Goal: Communication & Community: Ask a question

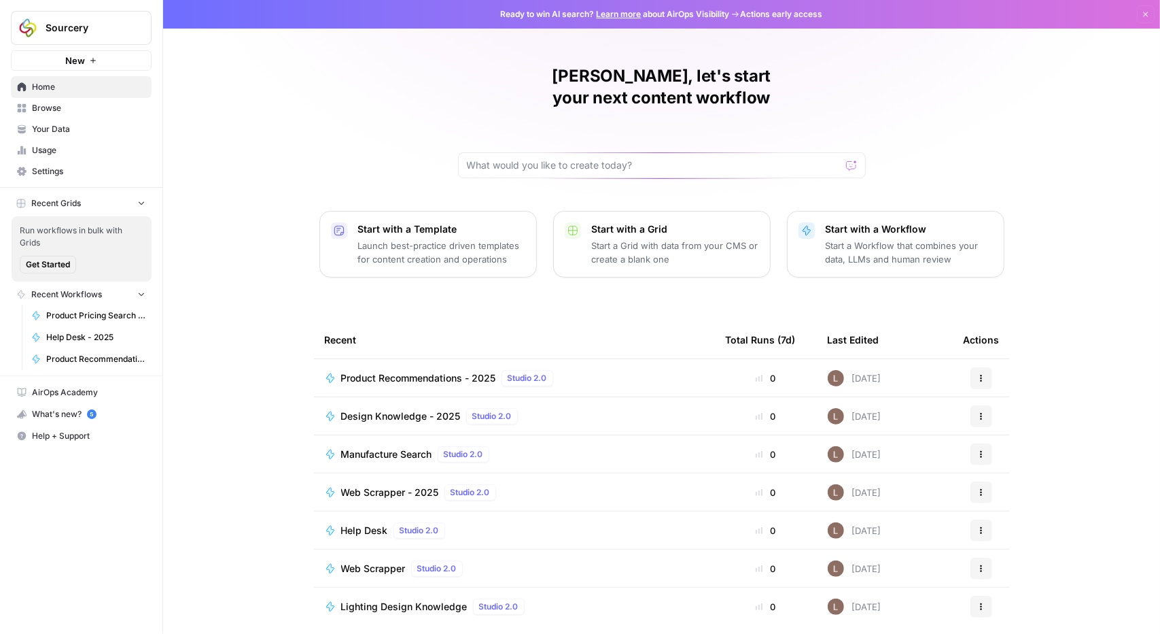
click at [82, 126] on span "Your Data" at bounding box center [89, 129] width 114 height 12
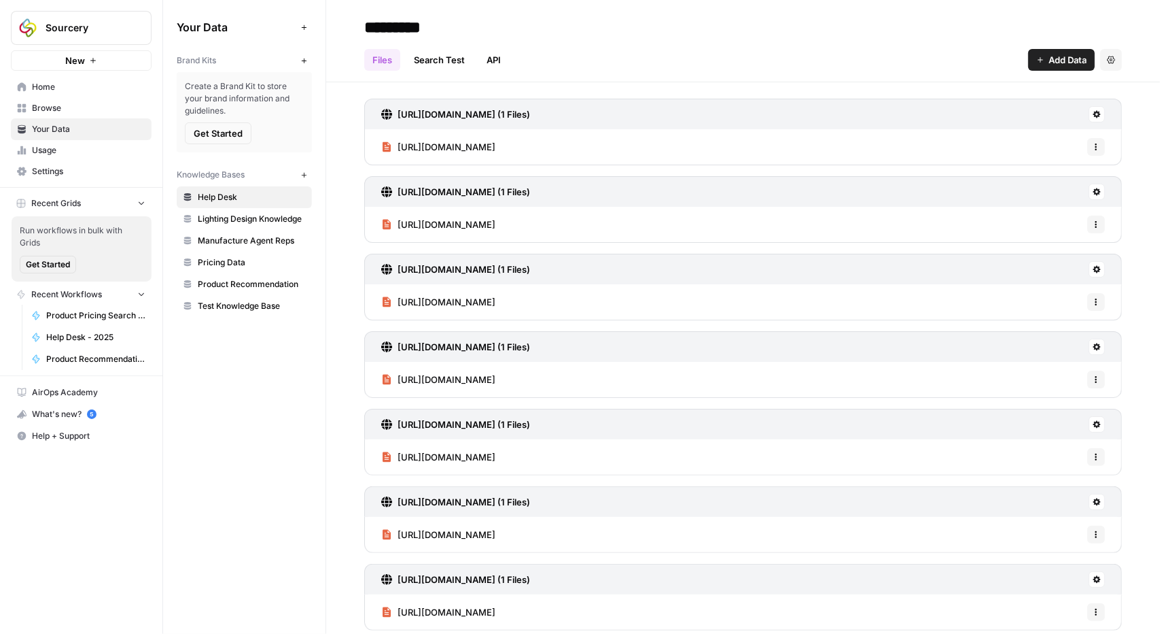
click at [250, 286] on span "Product Recommendation" at bounding box center [252, 284] width 108 height 12
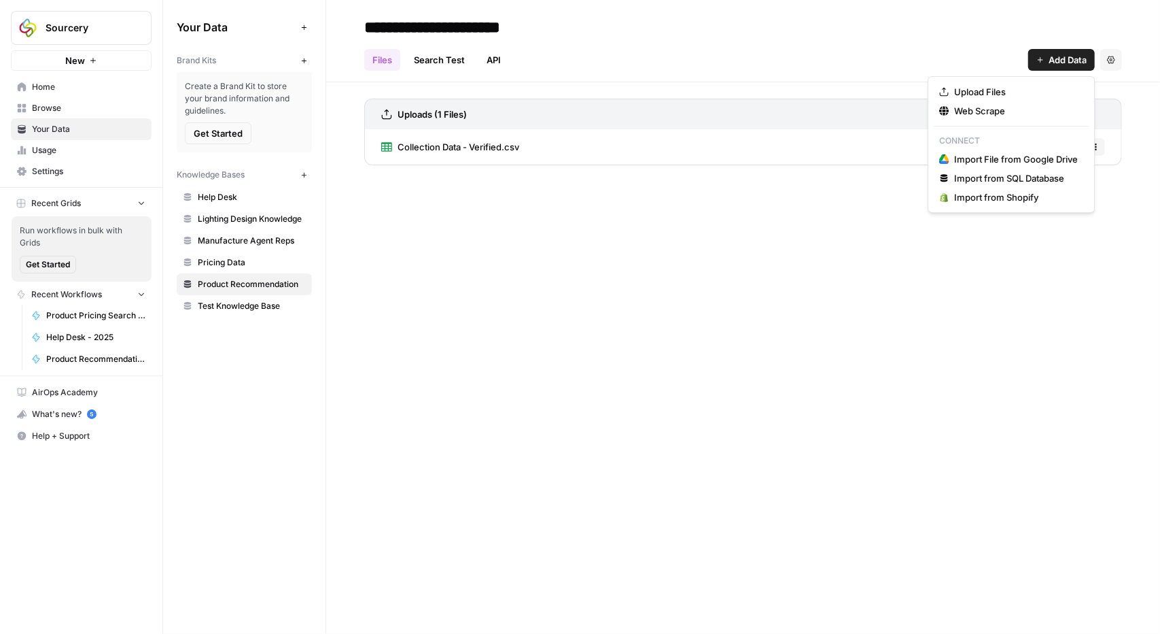
click at [1050, 66] on span "Add Data" at bounding box center [1068, 60] width 38 height 14
click at [1001, 91] on span "Upload Files" at bounding box center [1016, 92] width 124 height 14
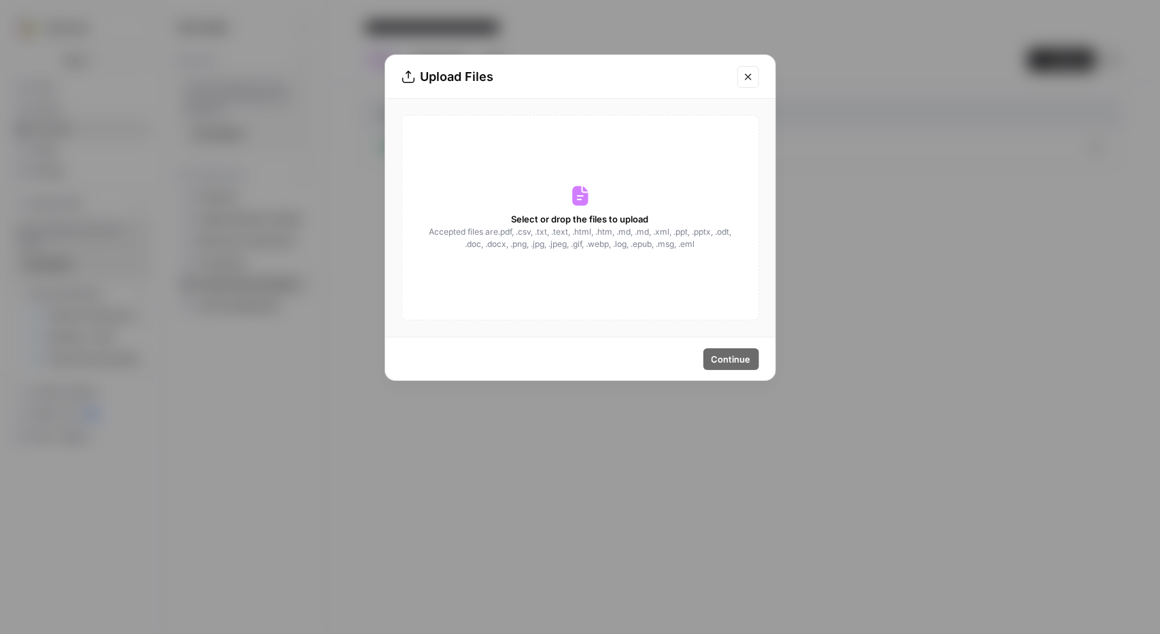
click at [611, 220] on span "Select or drop the files to upload" at bounding box center [580, 219] width 137 height 14
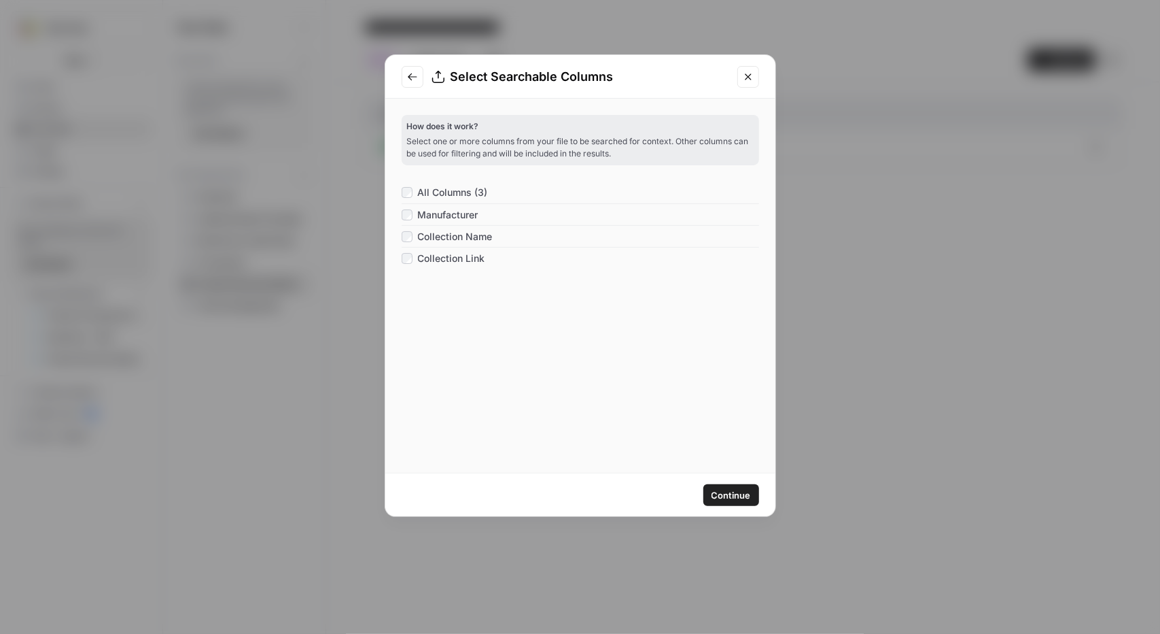
click at [818, 279] on div "Select Searchable Columns How does it work? Select one or more columns from you…" at bounding box center [580, 317] width 1160 height 634
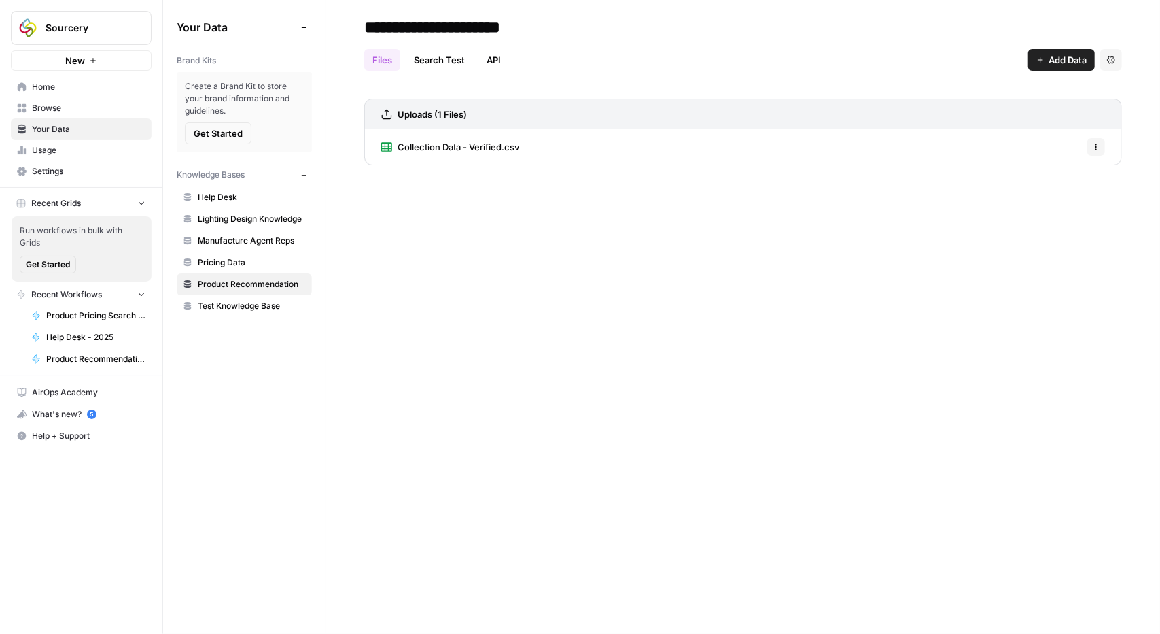
click at [1058, 59] on span "Add Data" at bounding box center [1068, 60] width 38 height 14
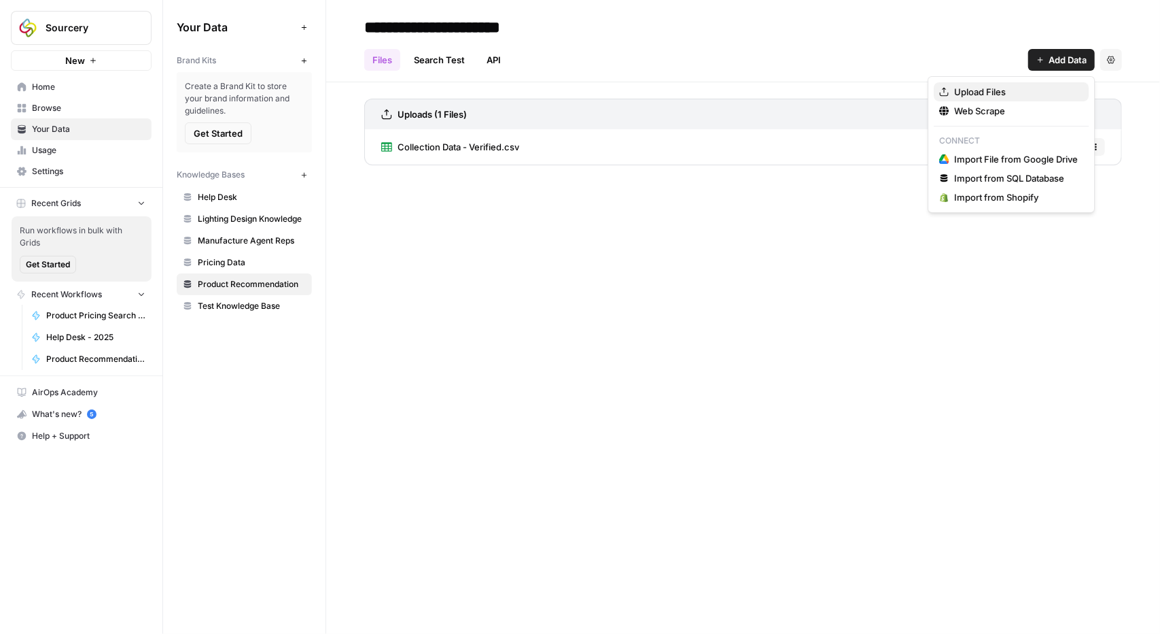
click at [992, 88] on span "Upload Files" at bounding box center [1016, 92] width 124 height 14
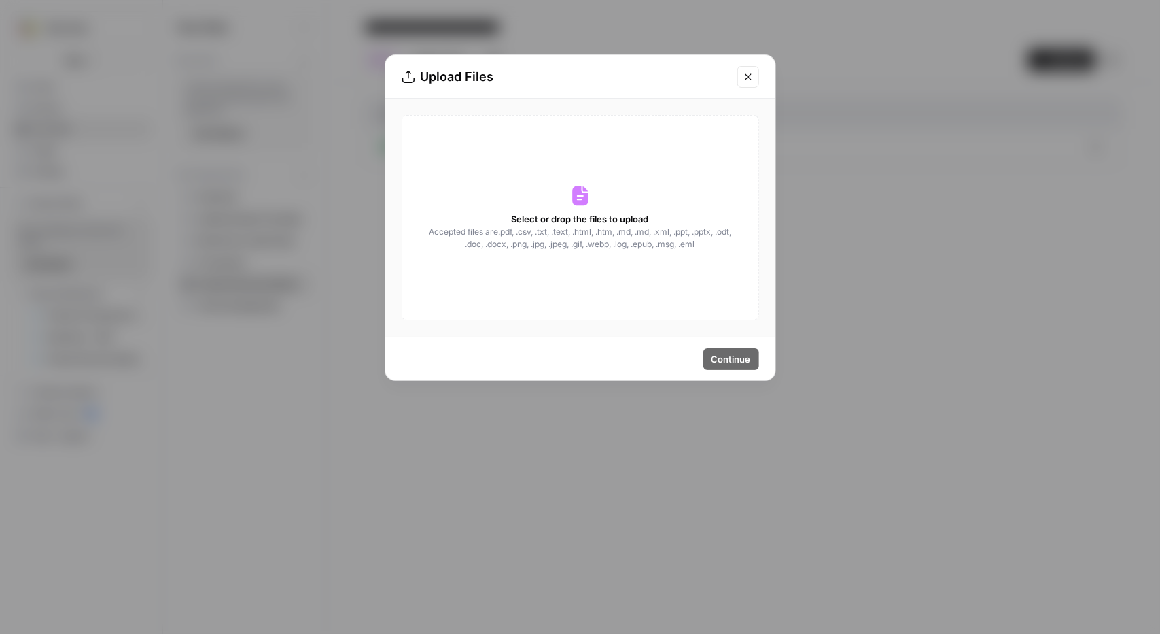
click at [612, 217] on span "Select or drop the files to upload" at bounding box center [580, 219] width 137 height 14
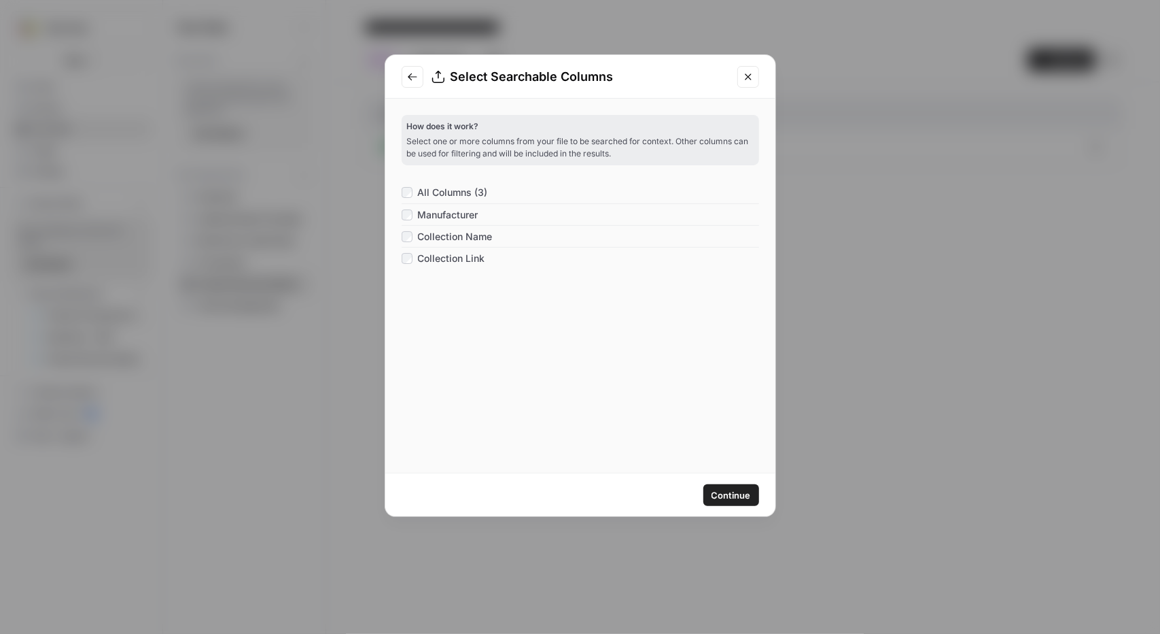
click at [745, 71] on icon "Close modal" at bounding box center [748, 76] width 11 height 11
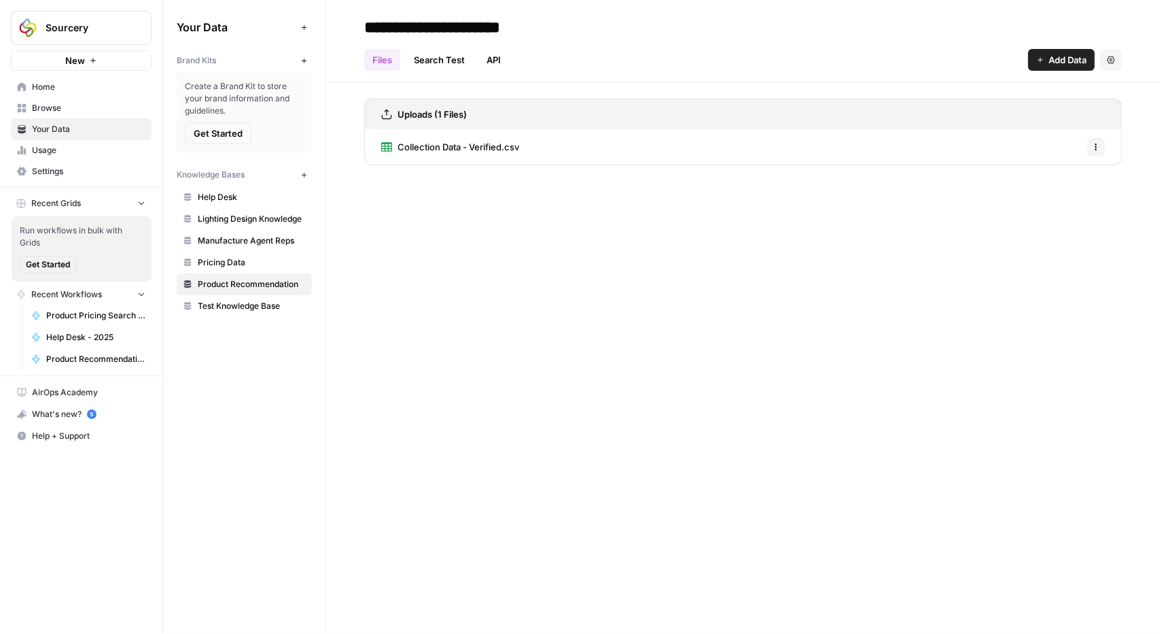
click at [1059, 58] on span "Add Data" at bounding box center [1068, 60] width 38 height 14
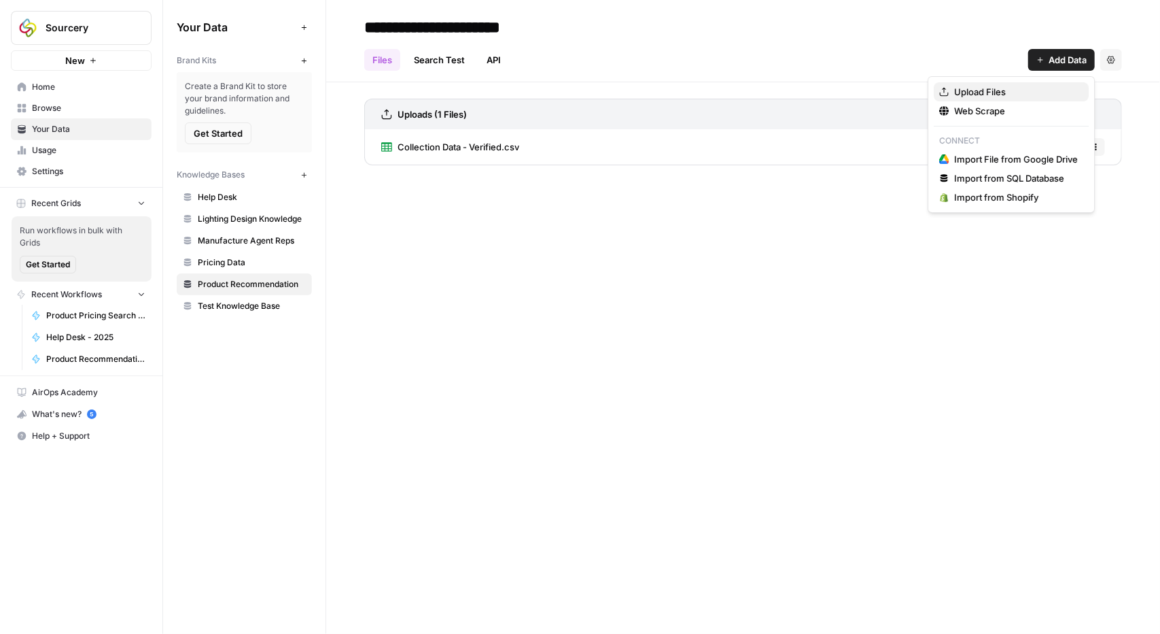
click at [1005, 97] on span "Upload Files" at bounding box center [1016, 92] width 124 height 14
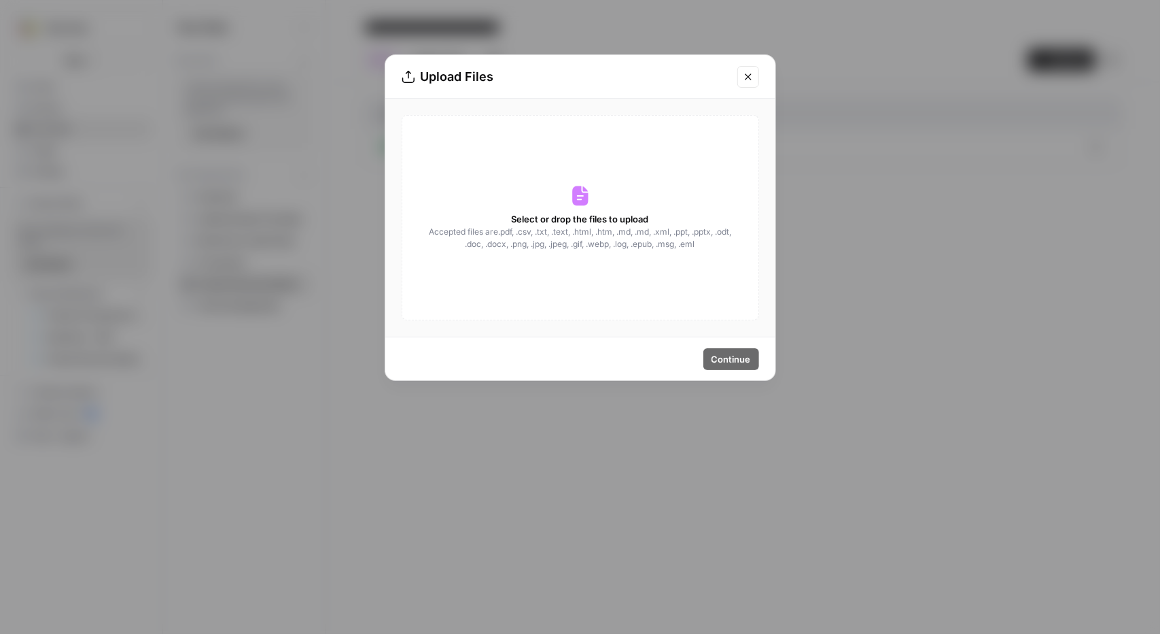
click at [566, 221] on span "Select or drop the files to upload" at bounding box center [580, 219] width 137 height 14
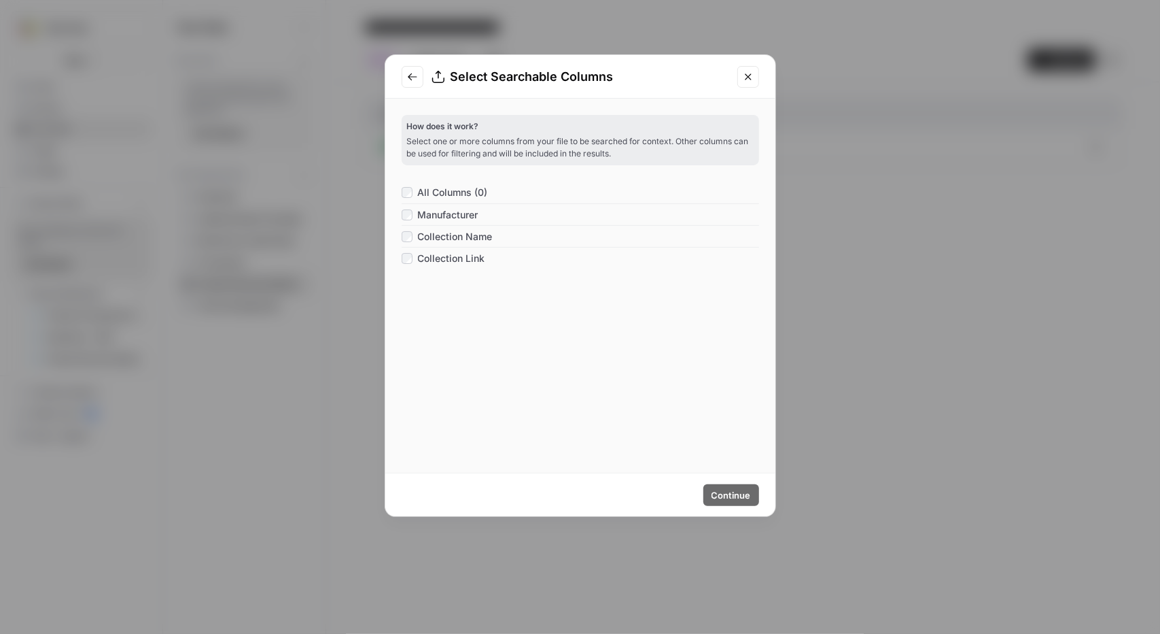
click at [752, 75] on icon "Close modal" at bounding box center [748, 76] width 11 height 11
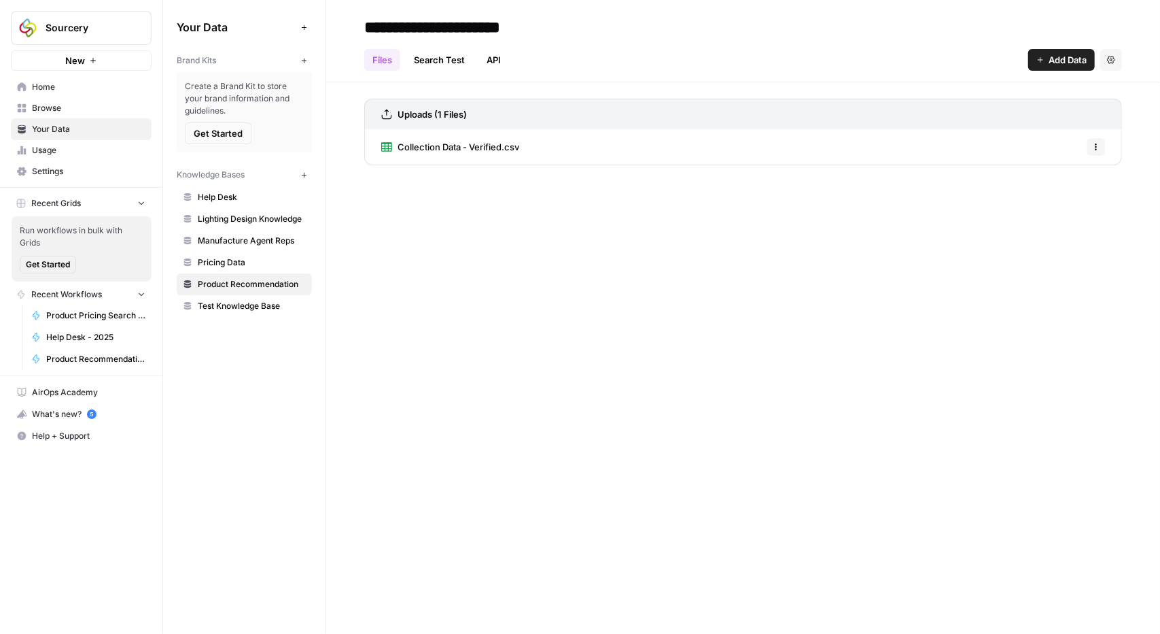
click at [1066, 67] on button "Add Data" at bounding box center [1061, 60] width 67 height 22
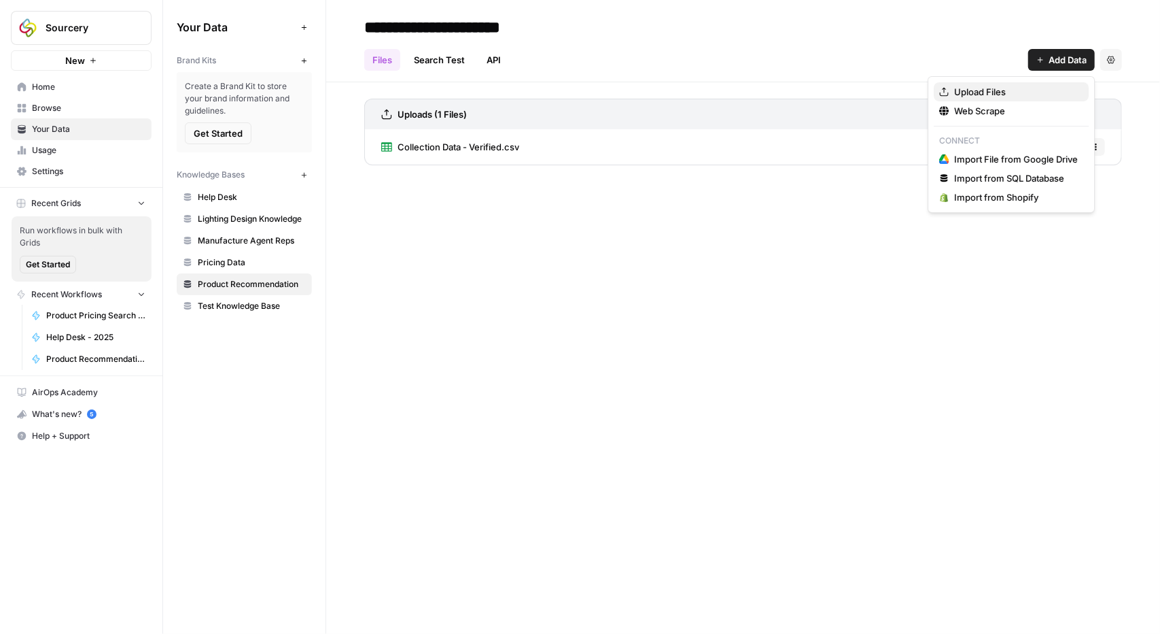
click at [992, 99] on button "Upload Files" at bounding box center [1011, 91] width 155 height 19
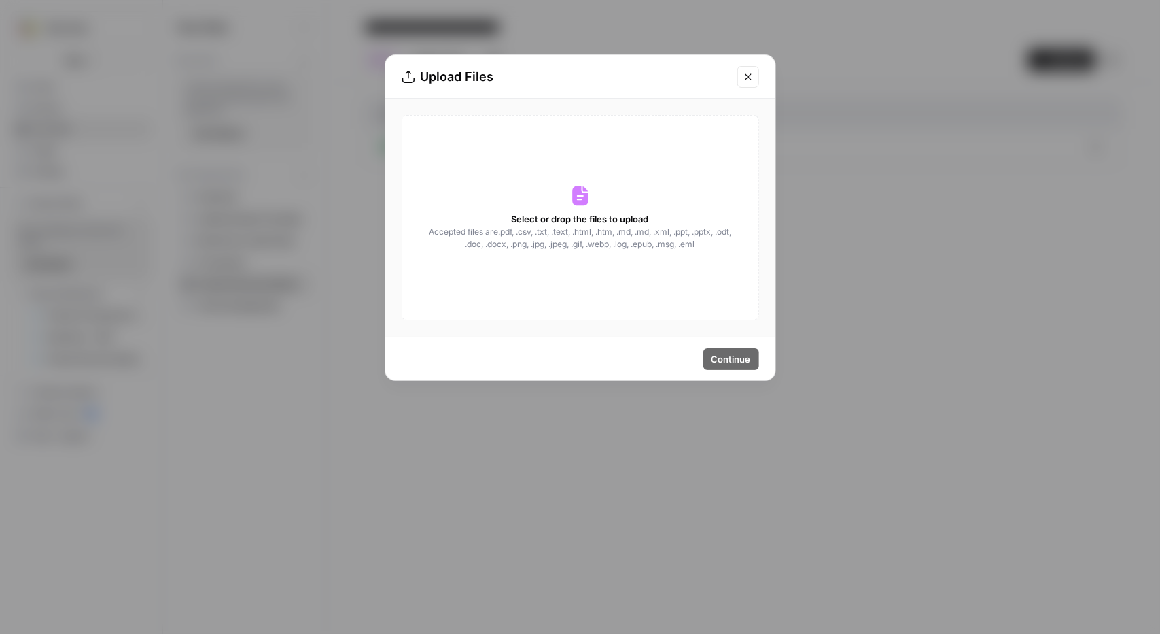
click at [552, 196] on div "Select or drop the files to upload Accepted files are .pdf, .csv, .txt, .text, …" at bounding box center [581, 217] width 358 height 205
click at [615, 213] on span "Select or drop the files to upload" at bounding box center [580, 219] width 137 height 14
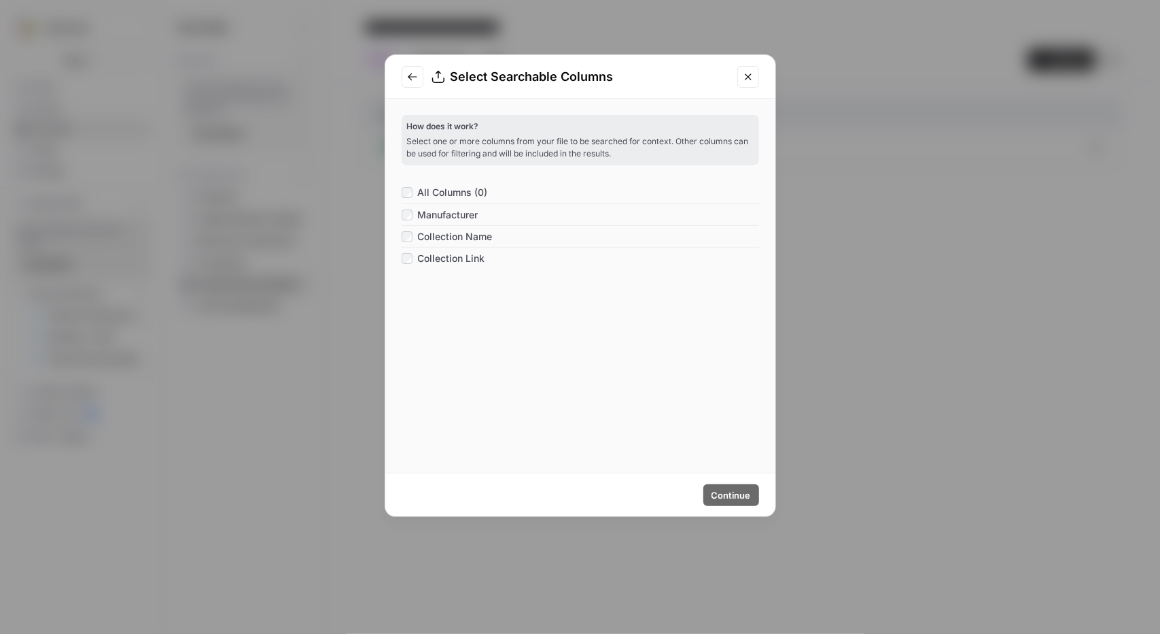
click at [756, 80] on button "Close modal" at bounding box center [749, 77] width 22 height 22
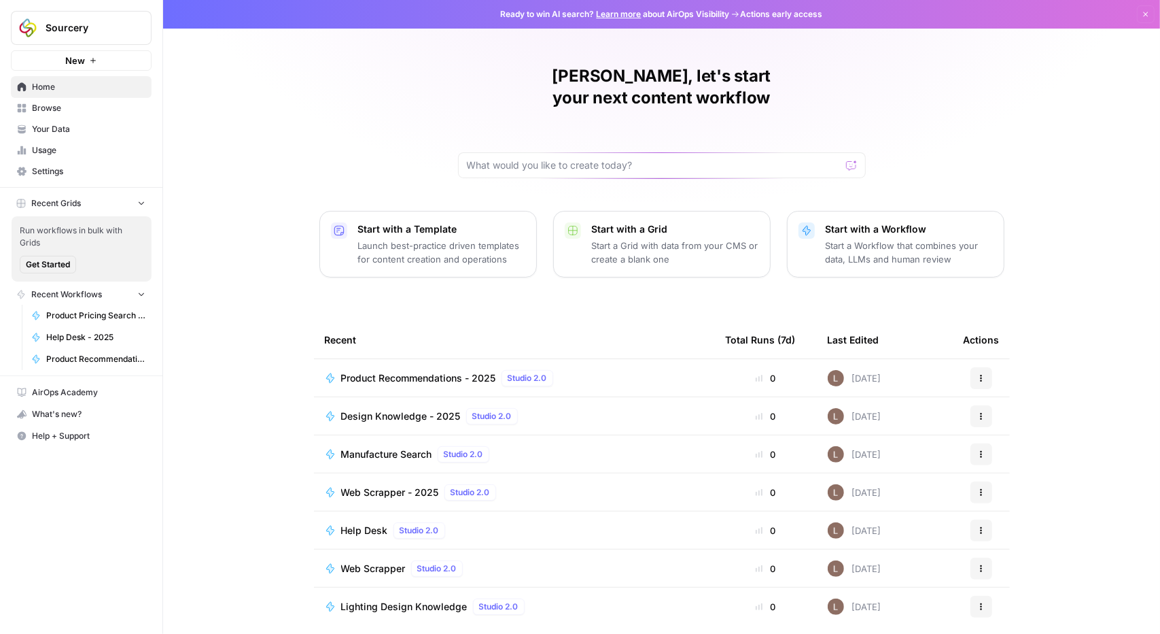
click at [57, 131] on span "Your Data" at bounding box center [89, 129] width 114 height 12
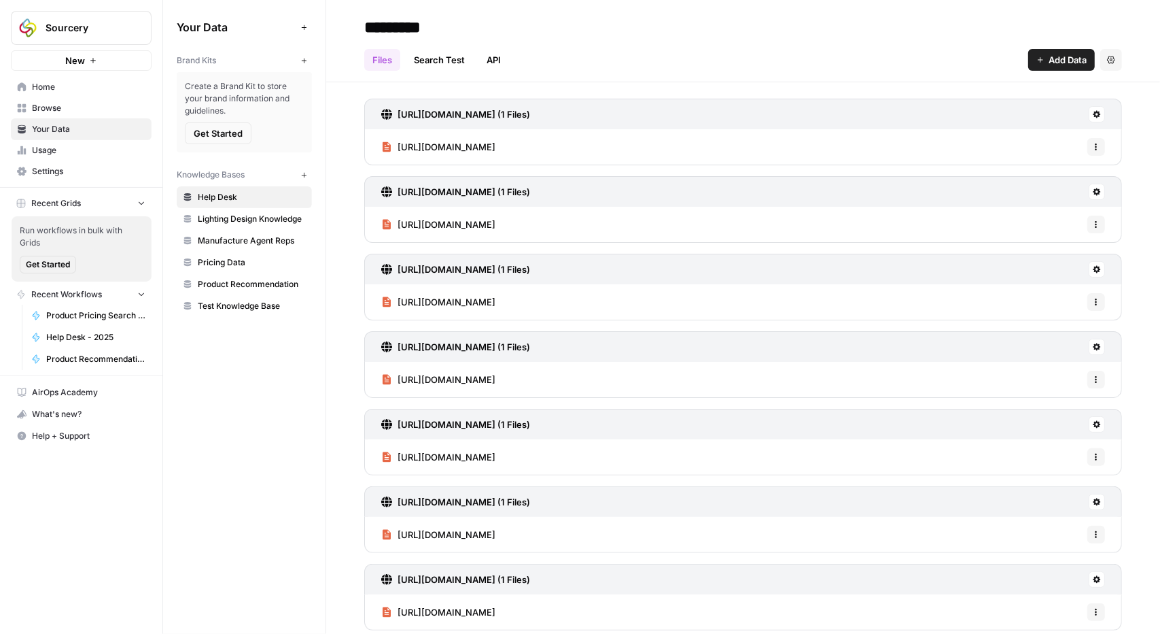
click at [239, 283] on span "Product Recommendation" at bounding box center [252, 284] width 108 height 12
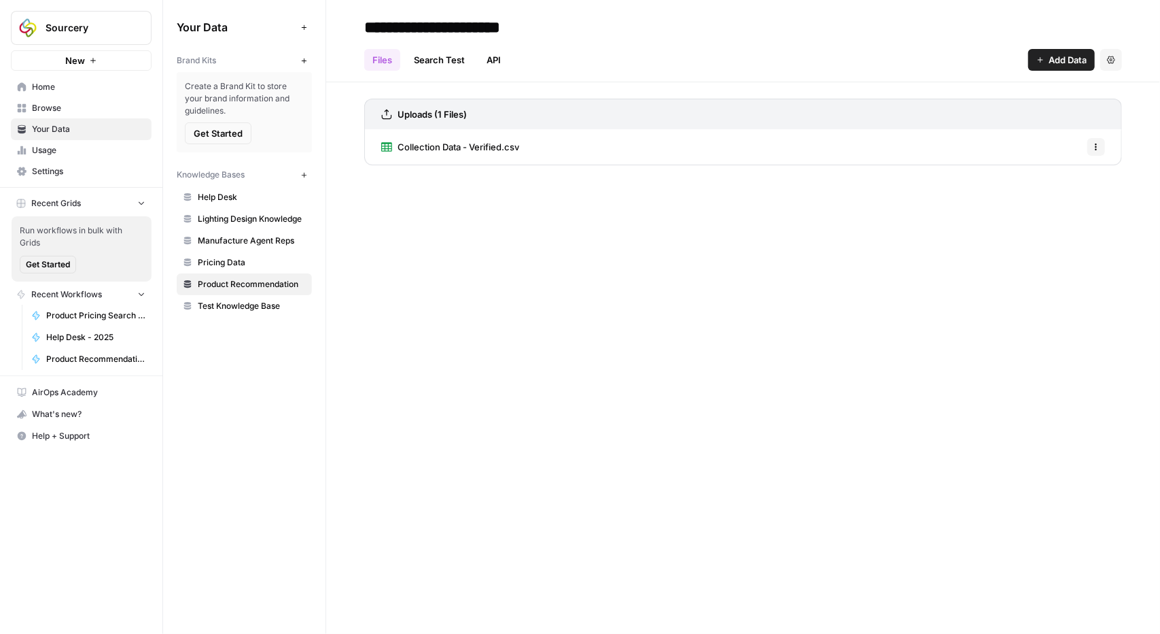
click at [1064, 66] on span "Add Data" at bounding box center [1068, 60] width 38 height 14
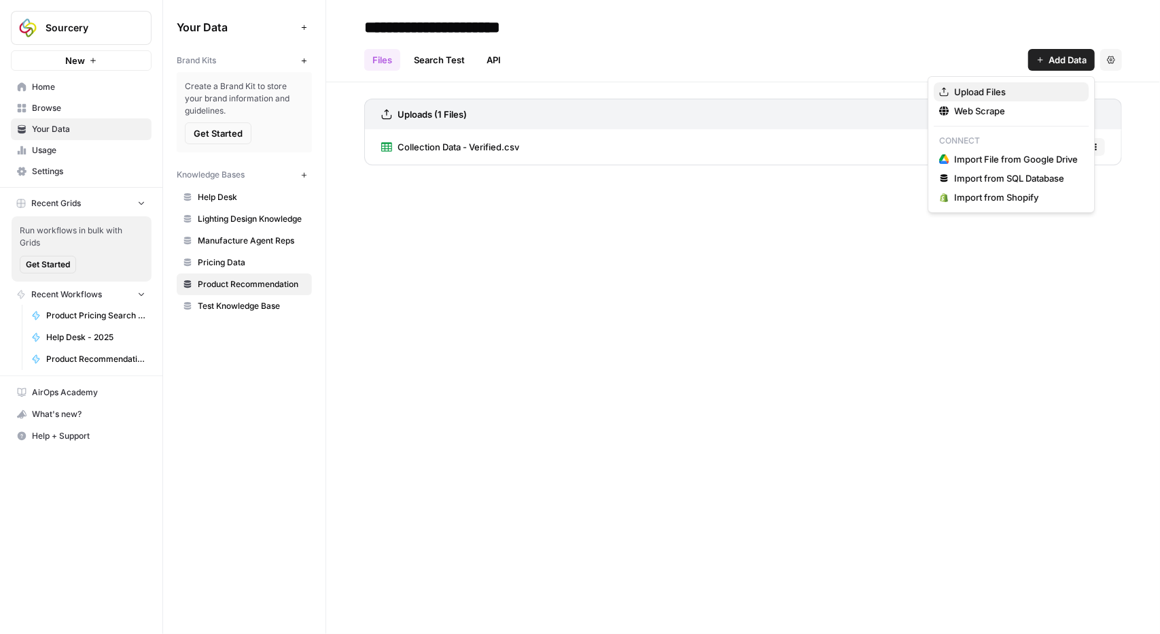
click at [998, 92] on span "Upload Files" at bounding box center [1016, 92] width 124 height 14
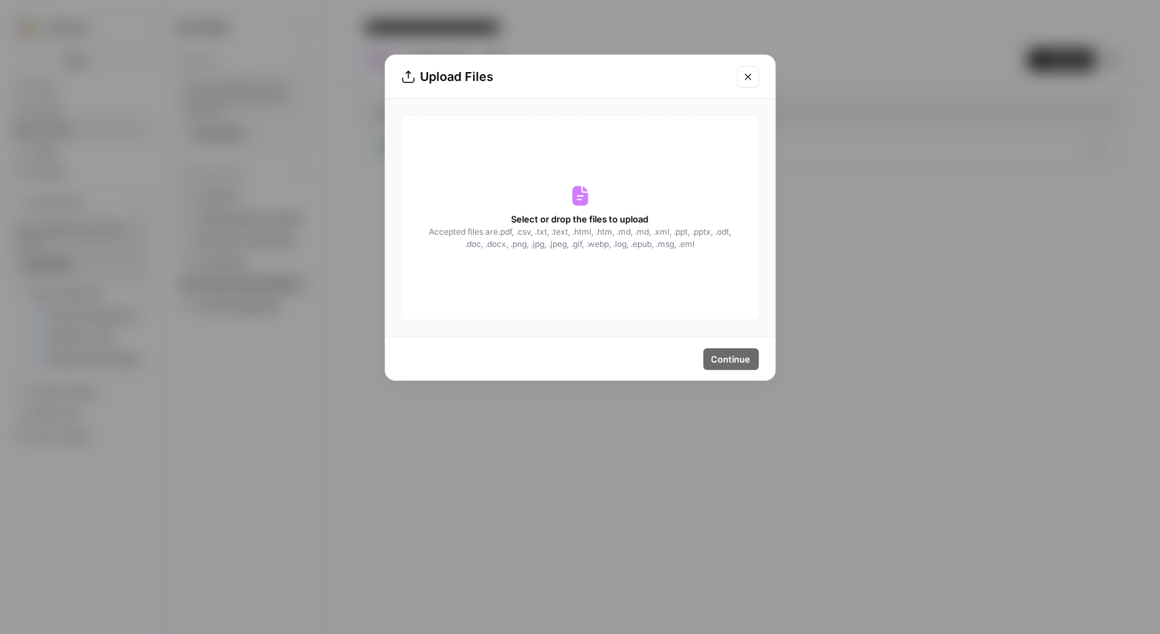
click at [570, 240] on span "Accepted files are .pdf, .csv, .txt, .text, .html, .htm, .md, .md, .xml, .ppt, …" at bounding box center [580, 238] width 305 height 24
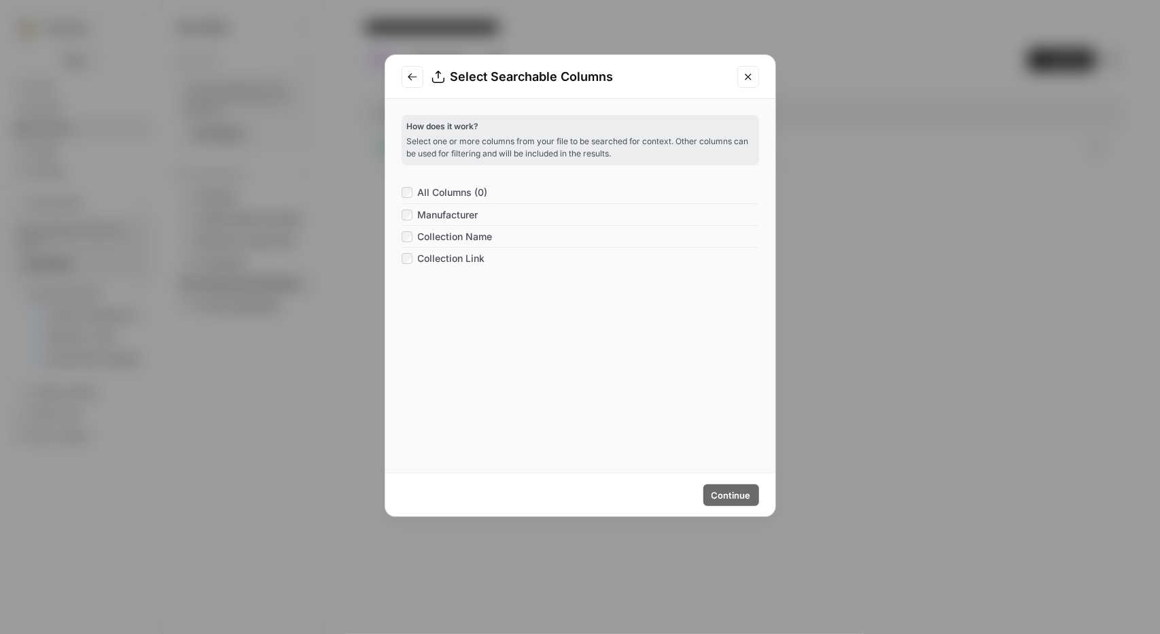
click at [753, 74] on icon "Close modal" at bounding box center [748, 76] width 11 height 11
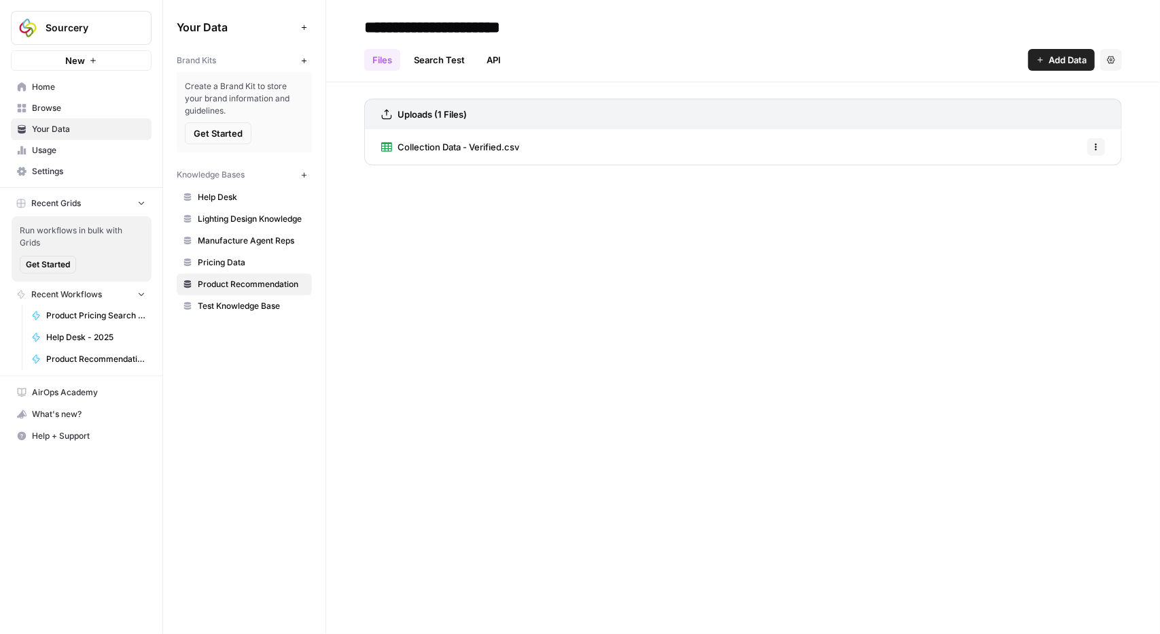
click at [445, 142] on span "Collection Data - Verified.csv" at bounding box center [459, 147] width 122 height 14
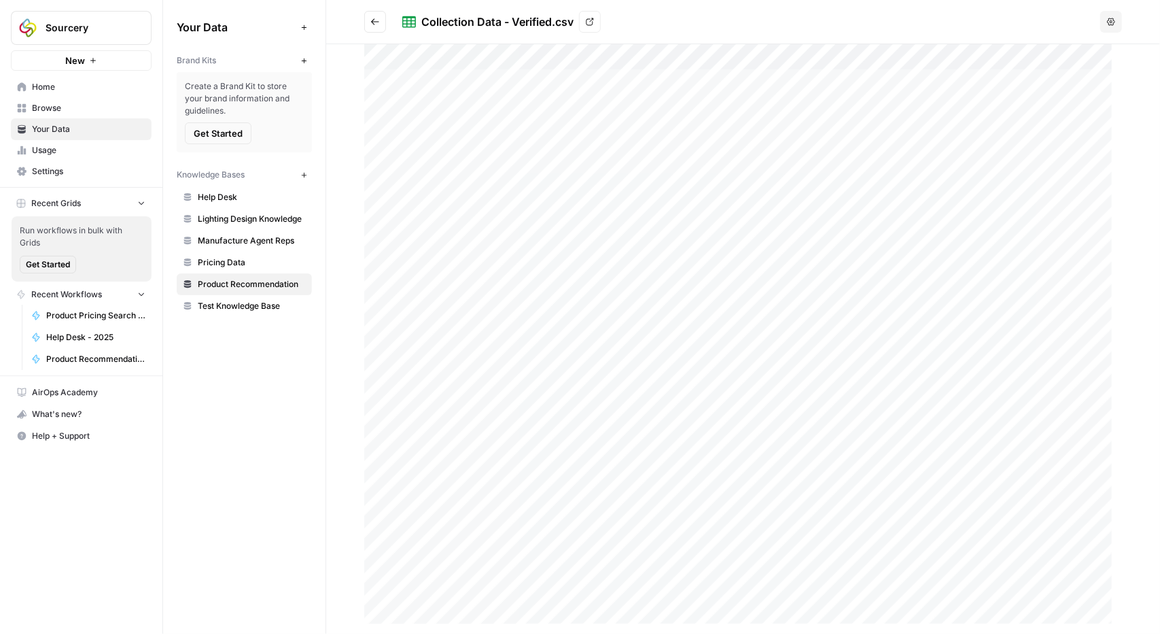
click at [377, 21] on icon "Go back" at bounding box center [375, 22] width 10 height 10
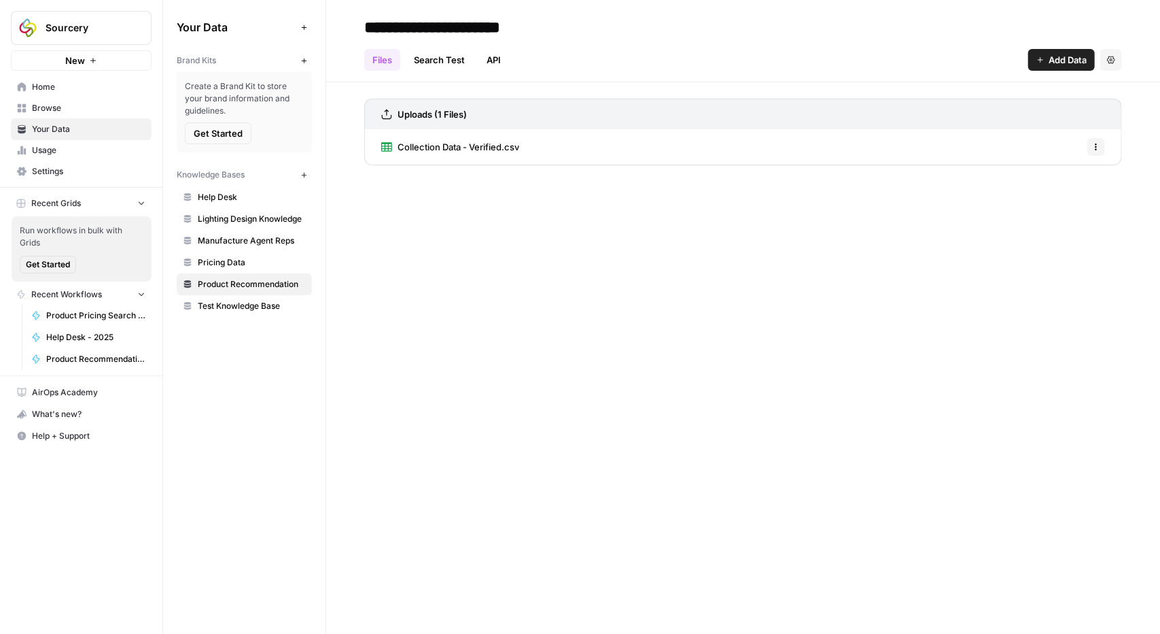
click at [217, 300] on span "Test Knowledge Base" at bounding box center [252, 306] width 108 height 12
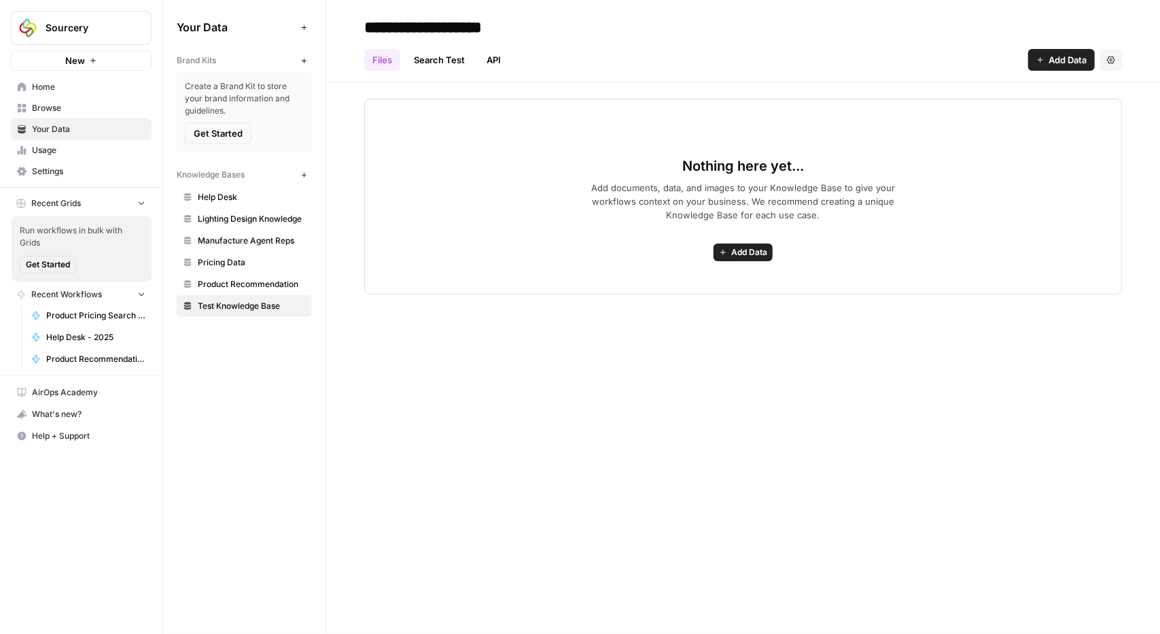
click at [268, 309] on link "Test Knowledge Base" at bounding box center [244, 306] width 135 height 22
click at [1115, 58] on icon "button" at bounding box center [1111, 60] width 8 height 8
click at [1063, 94] on span "Delete Knowledge Base" at bounding box center [1056, 92] width 101 height 14
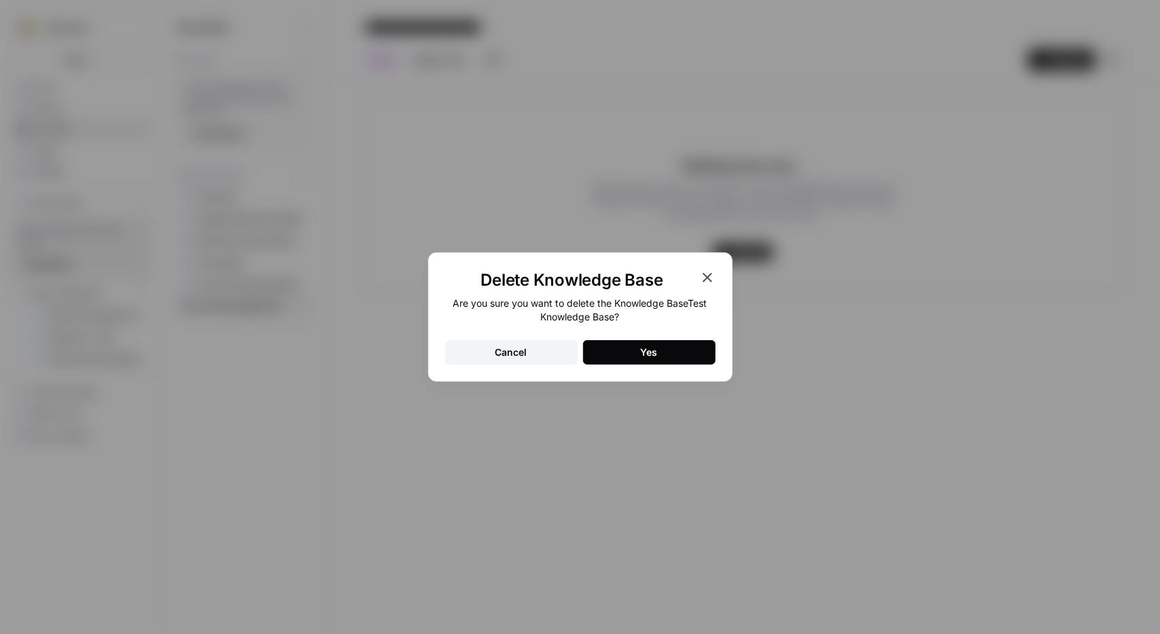
click at [691, 345] on button "Yes" at bounding box center [649, 352] width 133 height 24
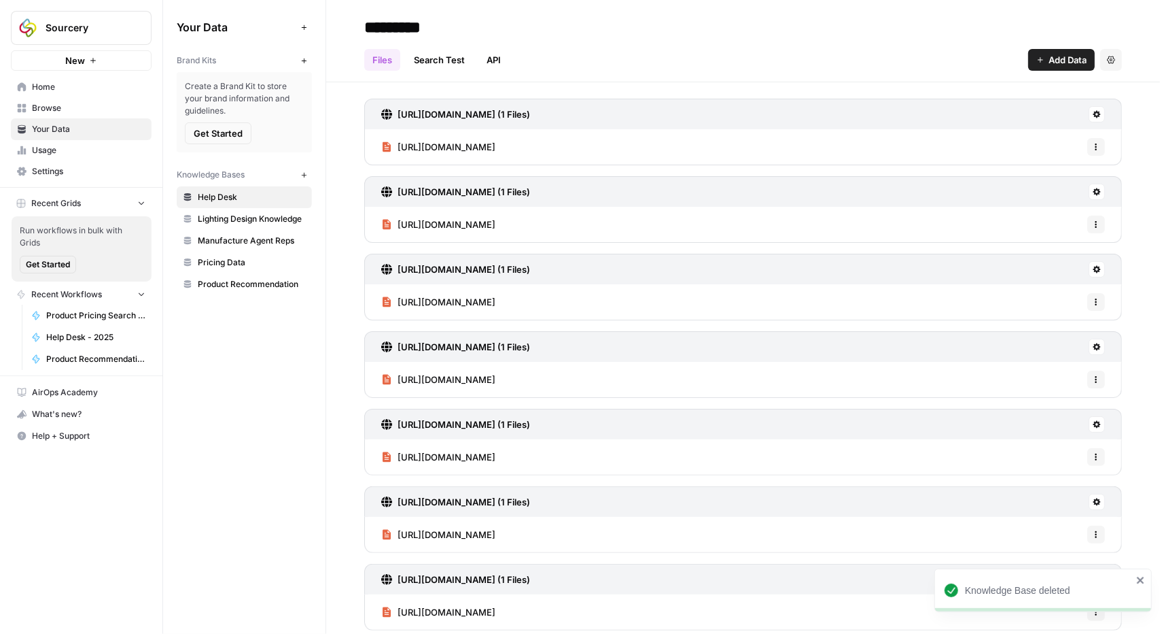
click at [247, 262] on span "Pricing Data" at bounding box center [252, 262] width 108 height 12
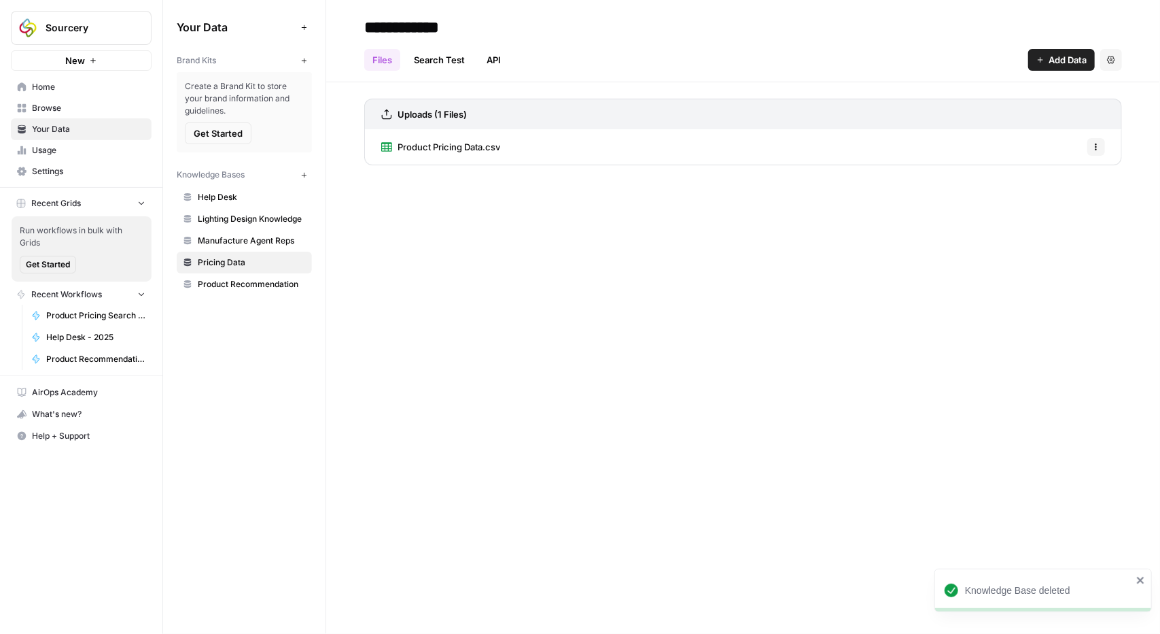
click at [243, 289] on link "Product Recommendation" at bounding box center [244, 284] width 135 height 22
click at [532, 153] on div "Collection Data - Verified.csv Options" at bounding box center [743, 146] width 758 height 35
click at [498, 142] on span "Collection Data - Verified.csv" at bounding box center [459, 147] width 122 height 14
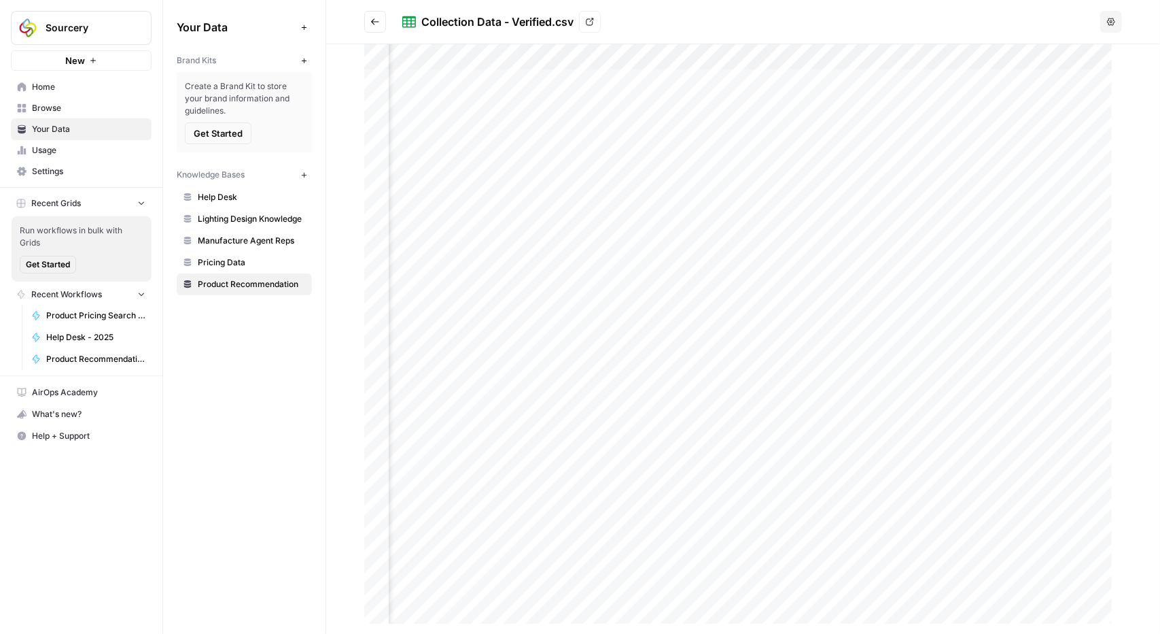
scroll to position [0, 20]
click at [379, 18] on icon "Go back" at bounding box center [375, 22] width 10 height 10
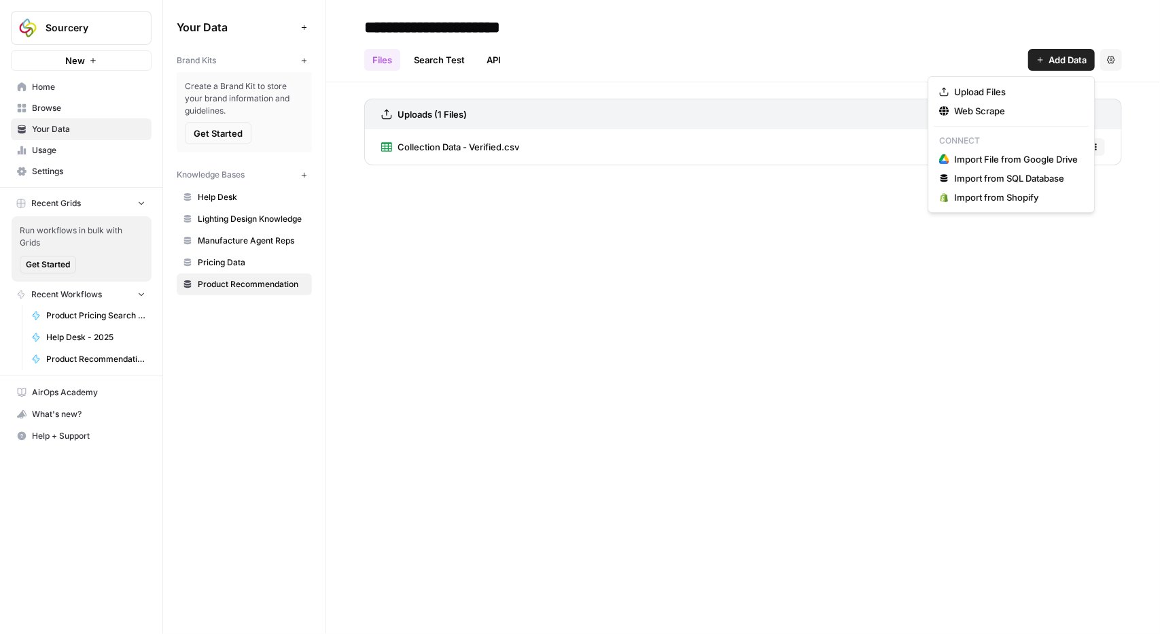
click at [1057, 58] on span "Add Data" at bounding box center [1068, 60] width 38 height 14
click at [1007, 97] on span "Upload Files" at bounding box center [1016, 92] width 124 height 14
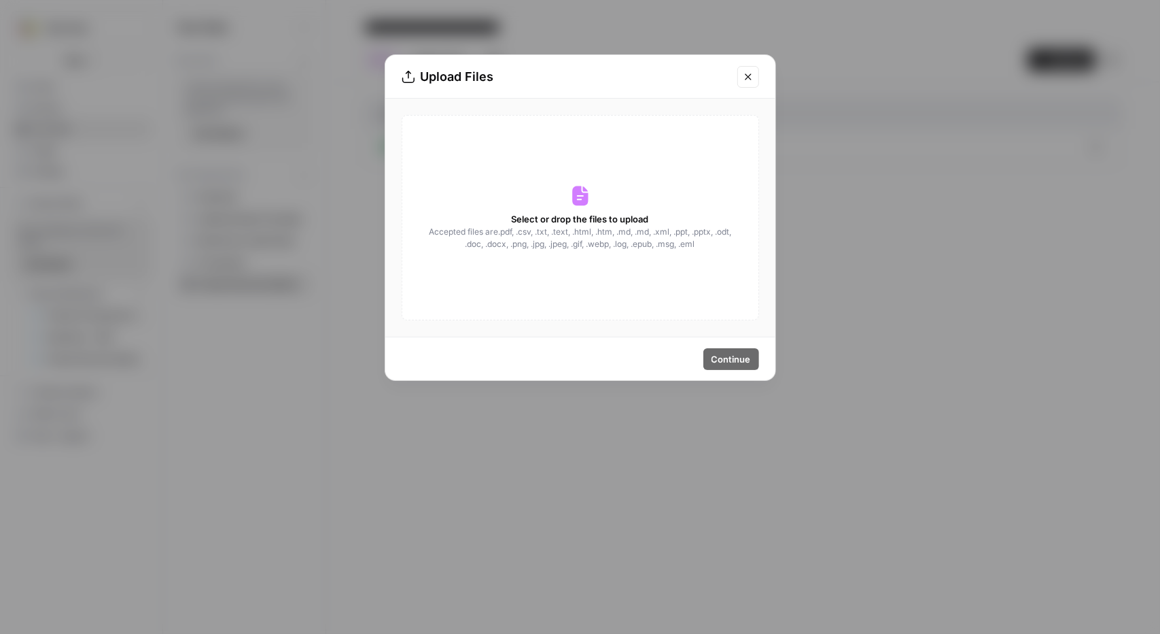
click at [626, 206] on div "Select or drop the files to upload Accepted files are .pdf, .csv, .txt, .text, …" at bounding box center [581, 217] width 358 height 205
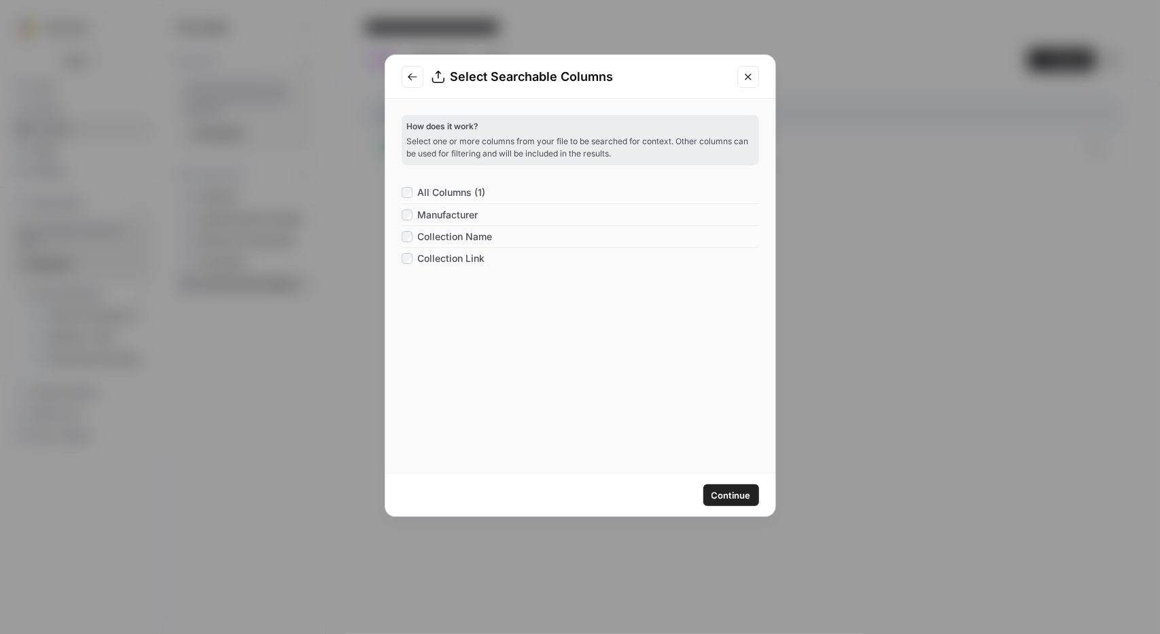
click at [403, 241] on div "Collection Name" at bounding box center [447, 237] width 91 height 14
click at [409, 72] on icon "Go to previous step" at bounding box center [412, 76] width 11 height 11
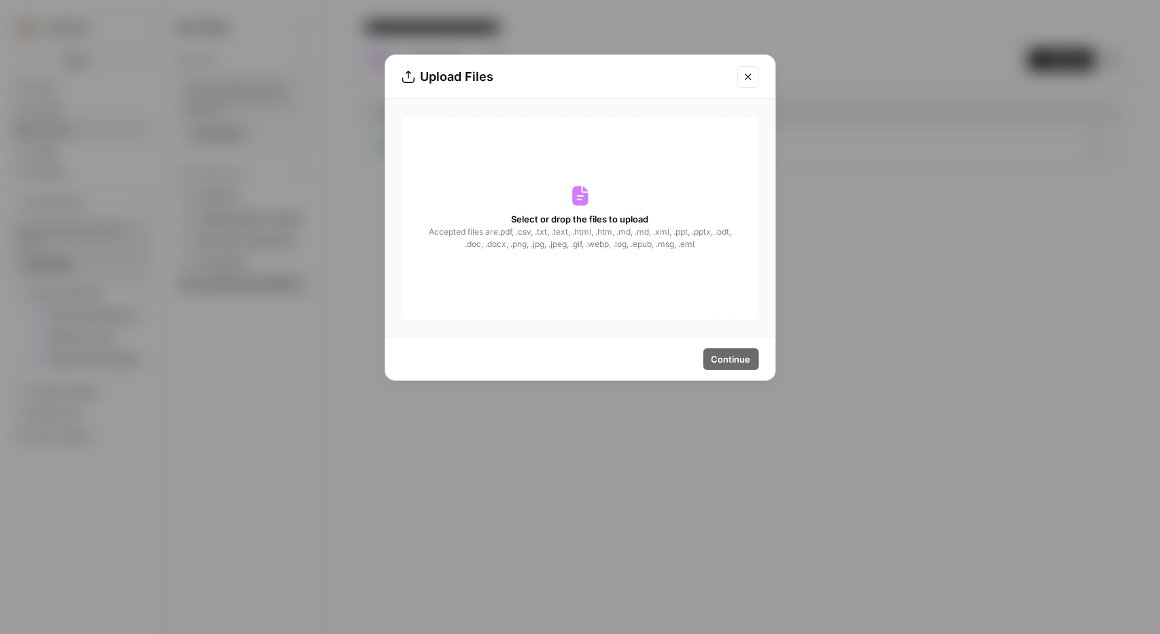
click at [553, 196] on div "Select or drop the files to upload Accepted files are .pdf, .csv, .txt, .text, …" at bounding box center [581, 217] width 358 height 205
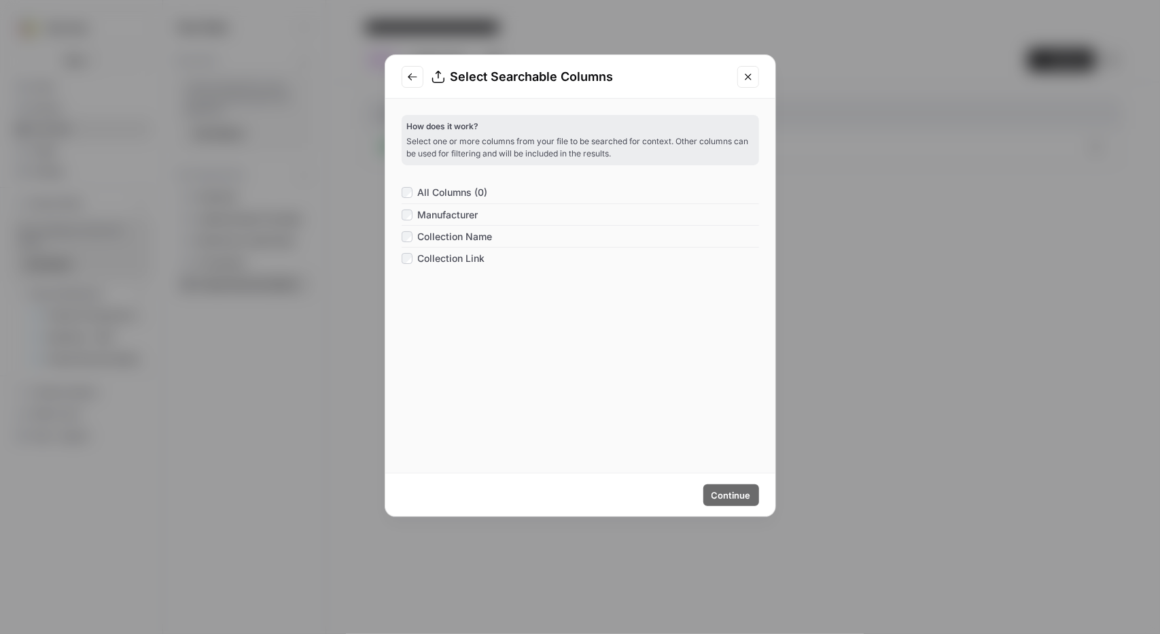
click at [749, 82] on button "Close modal" at bounding box center [749, 77] width 22 height 22
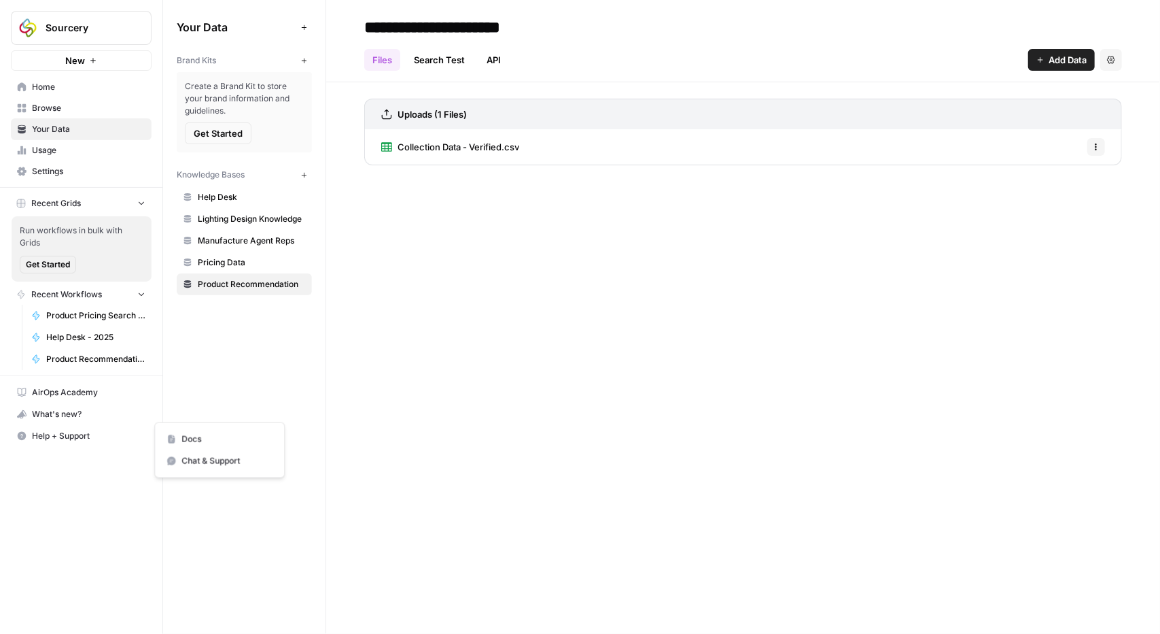
click at [60, 431] on span "Help + Support" at bounding box center [89, 436] width 114 height 12
click at [201, 462] on span "Chat & Support" at bounding box center [226, 461] width 91 height 12
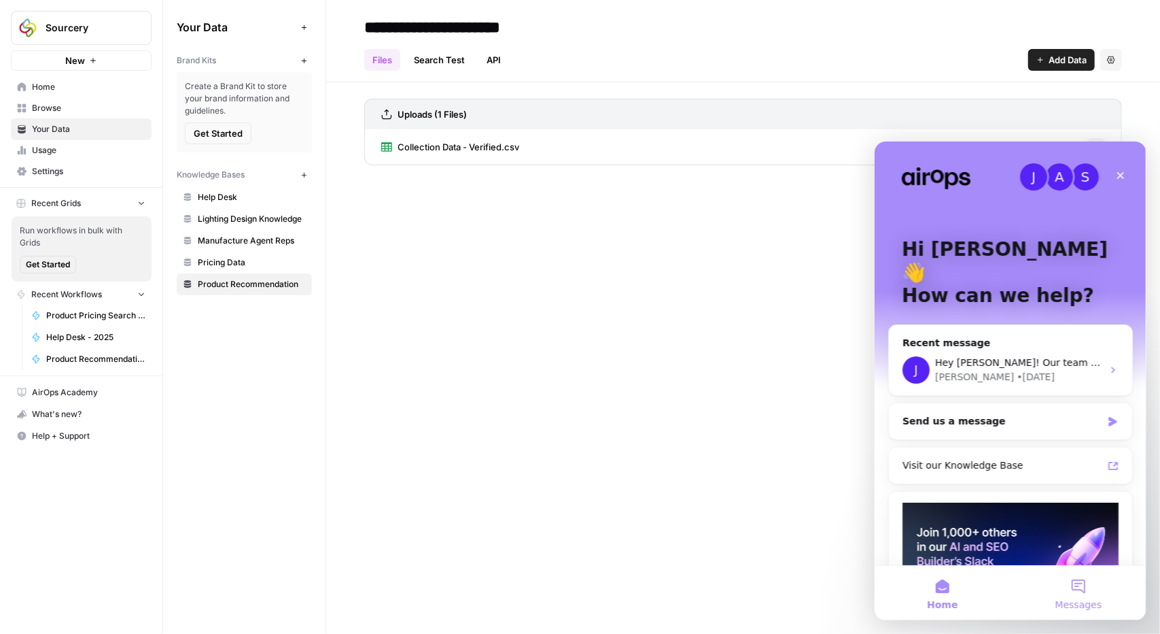
click at [1073, 587] on button "Messages" at bounding box center [1078, 592] width 136 height 54
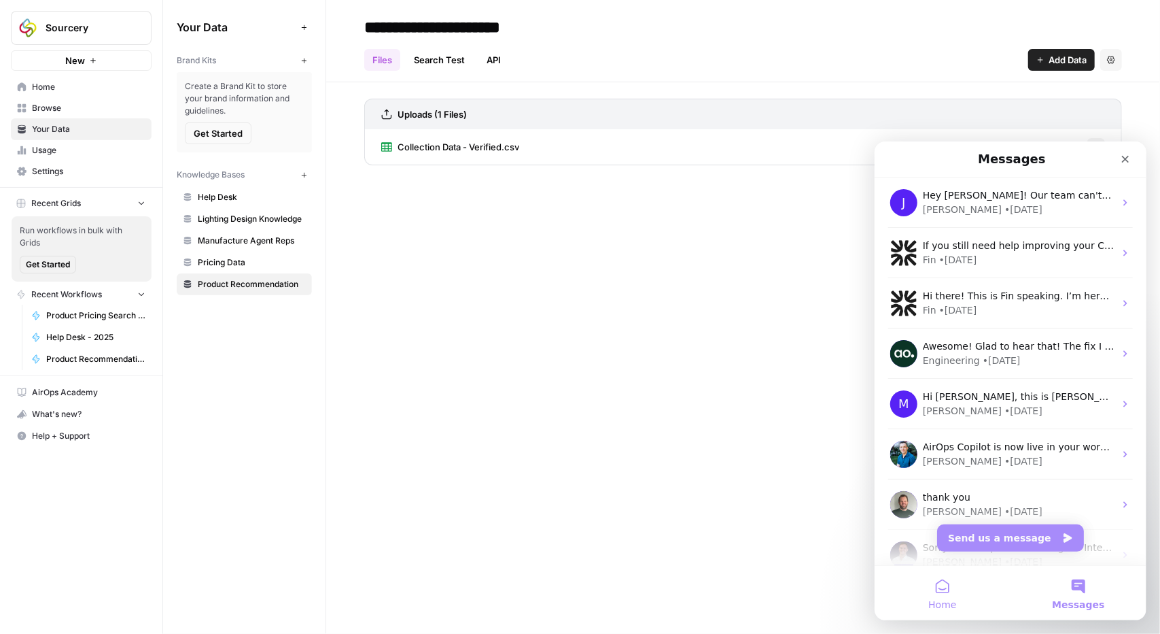
click at [935, 580] on button "Home" at bounding box center [942, 592] width 136 height 54
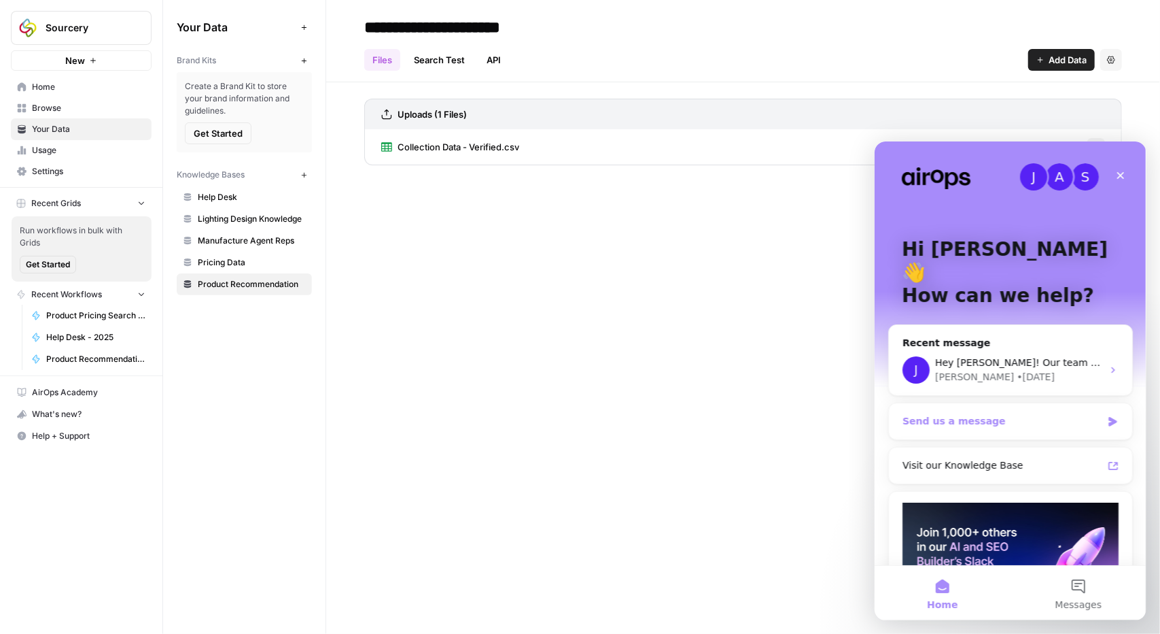
click at [977, 413] on div "Send us a message" at bounding box center [1001, 420] width 199 height 14
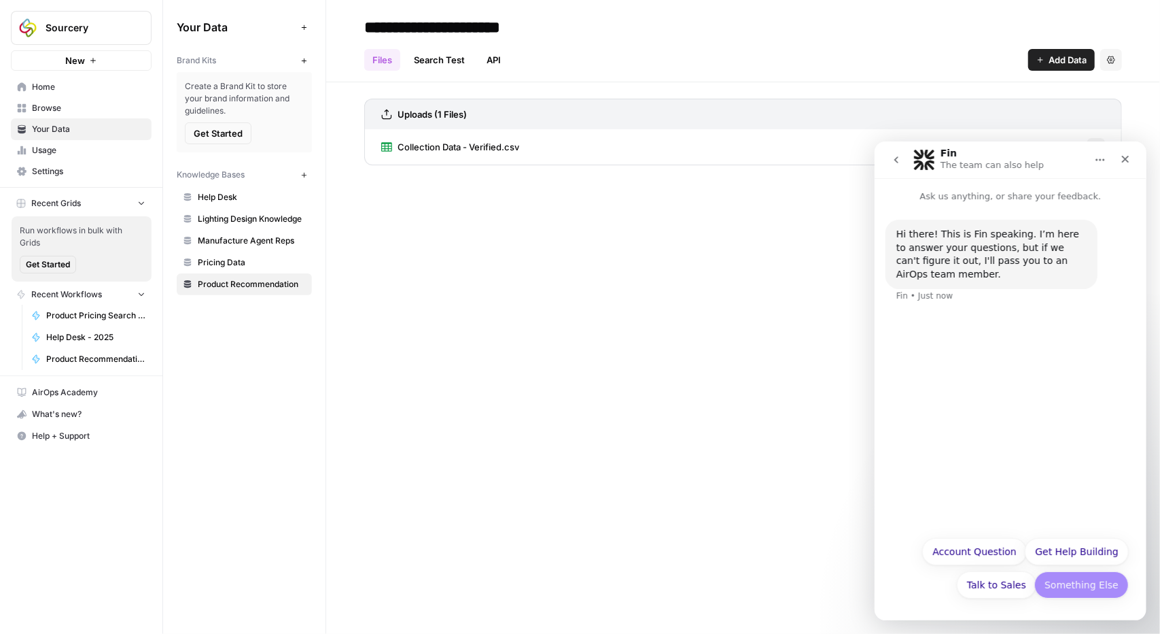
click at [1085, 591] on button "Something Else" at bounding box center [1081, 583] width 94 height 27
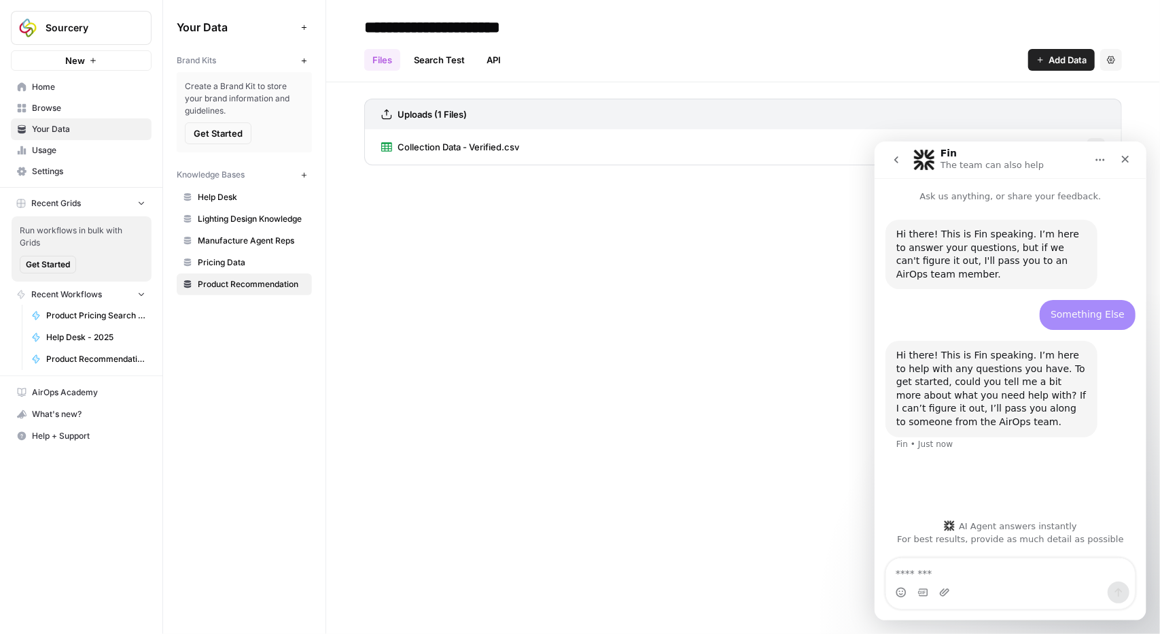
click at [977, 573] on textarea "Message…" at bounding box center [1010, 568] width 249 height 23
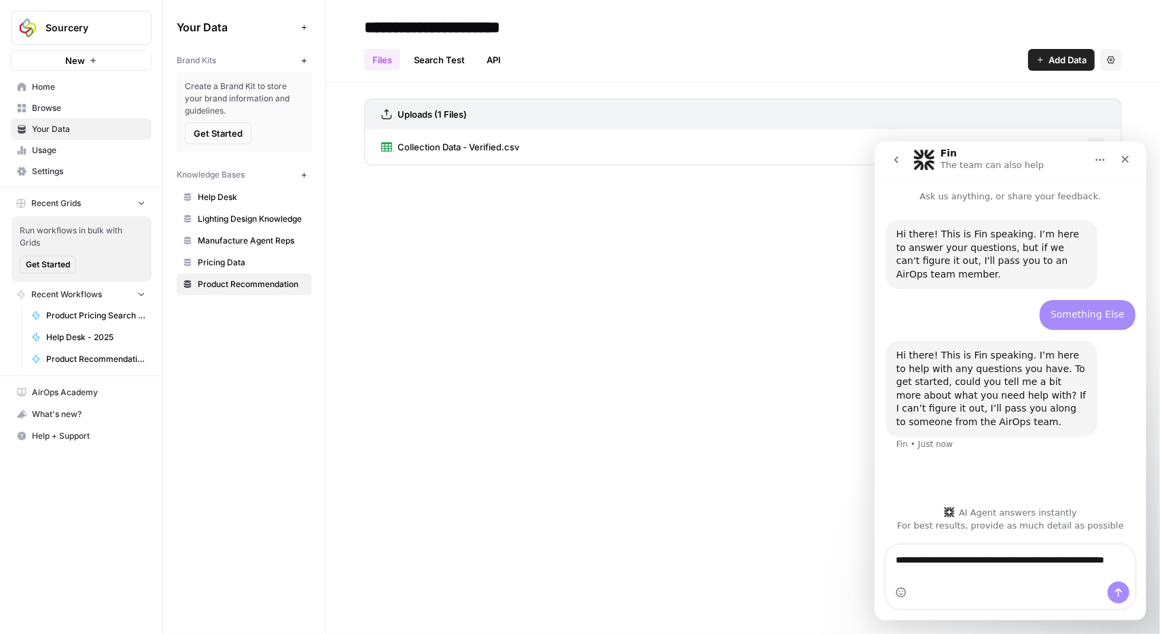
type textarea "**********"
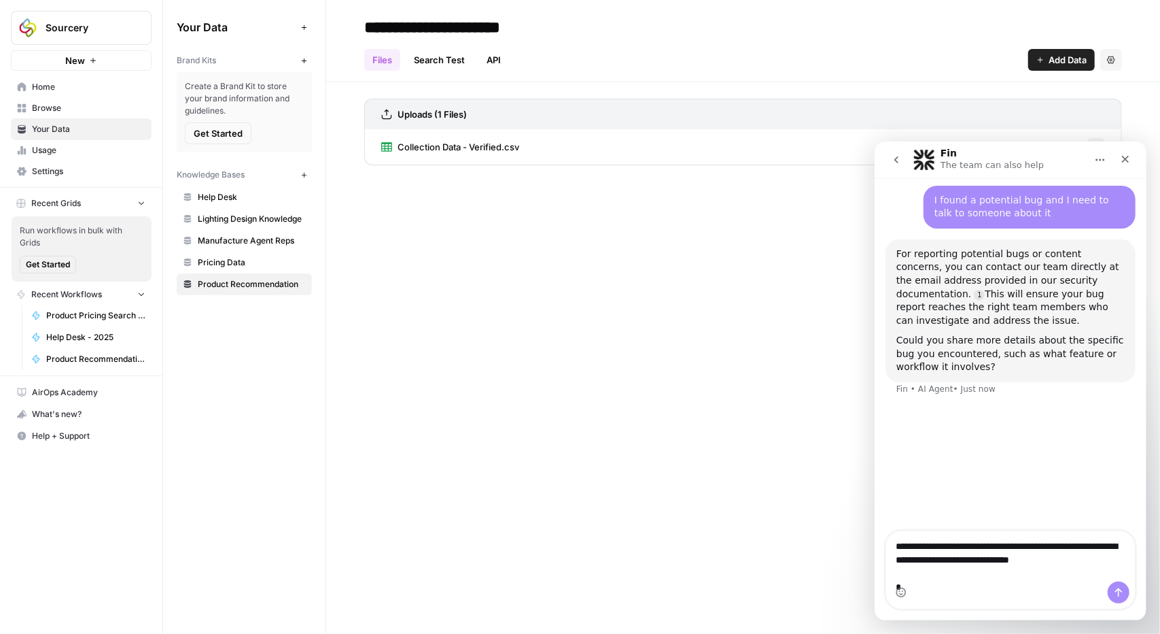
scroll to position [260, 0]
type textarea "**********"
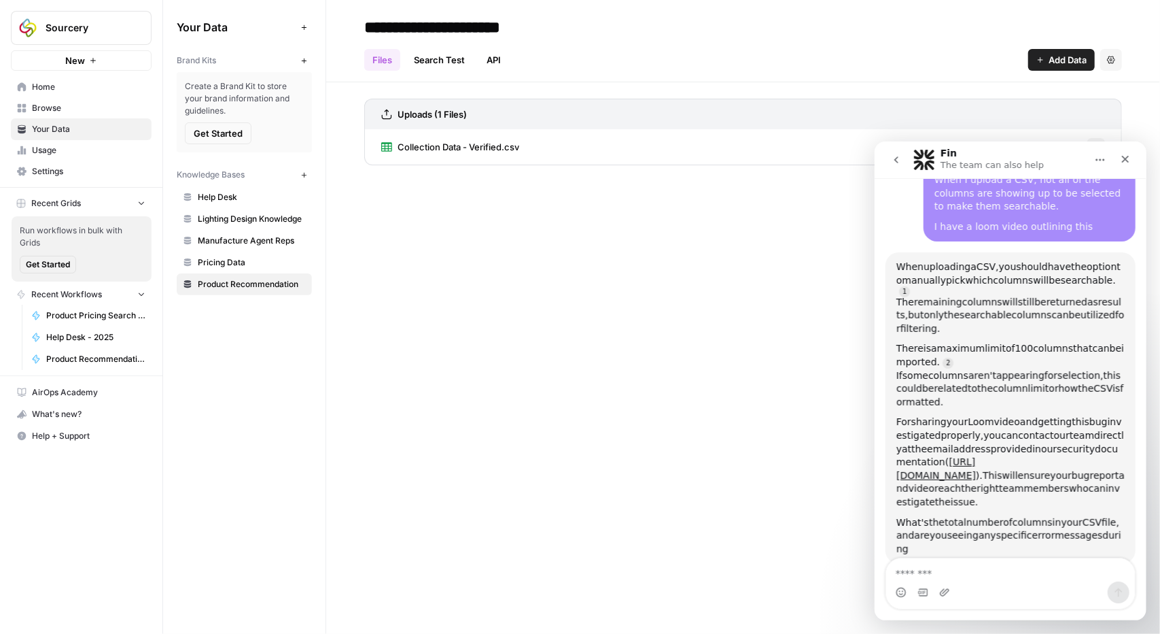
scroll to position [502, 0]
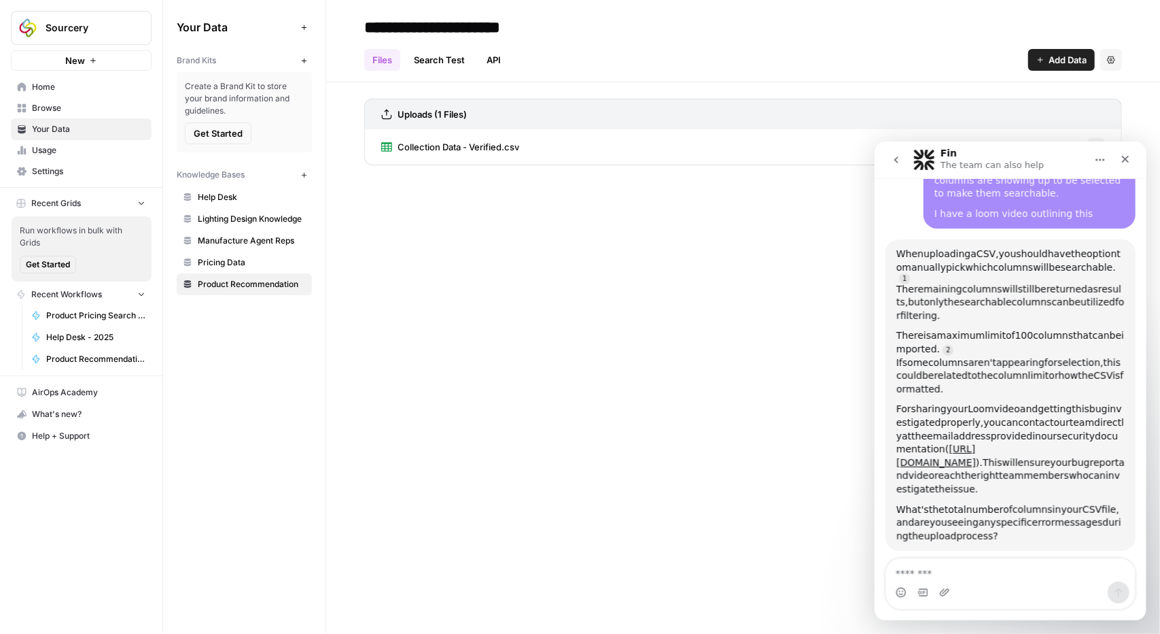
click at [973, 578] on textarea "Message…" at bounding box center [1010, 568] width 249 height 23
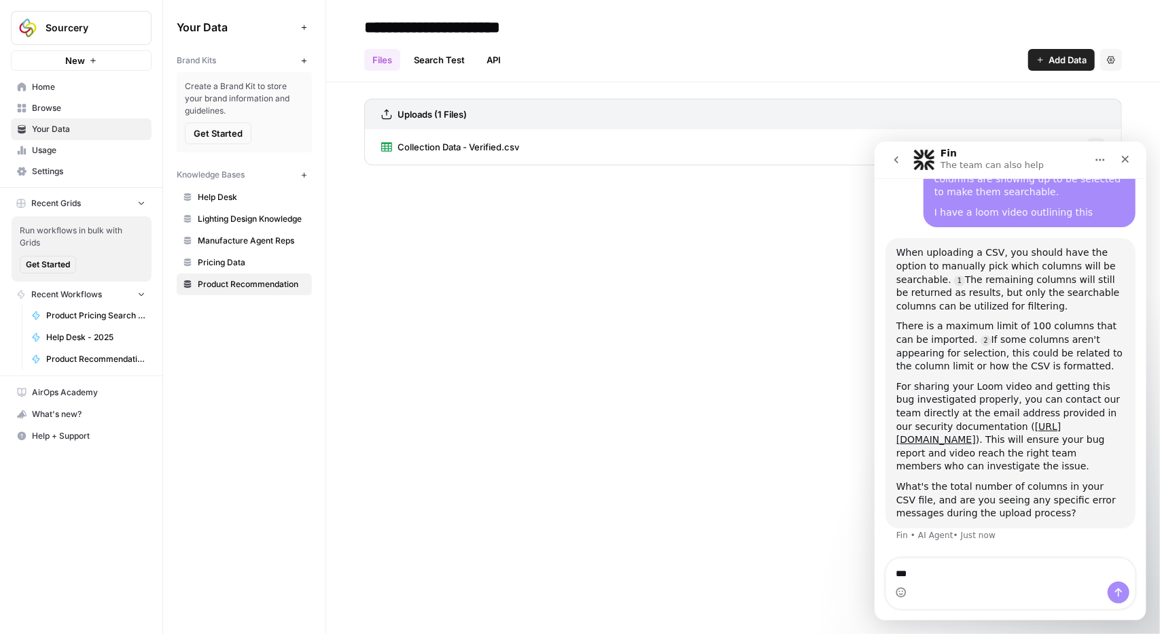
scroll to position [515, 0]
type textarea "**********"
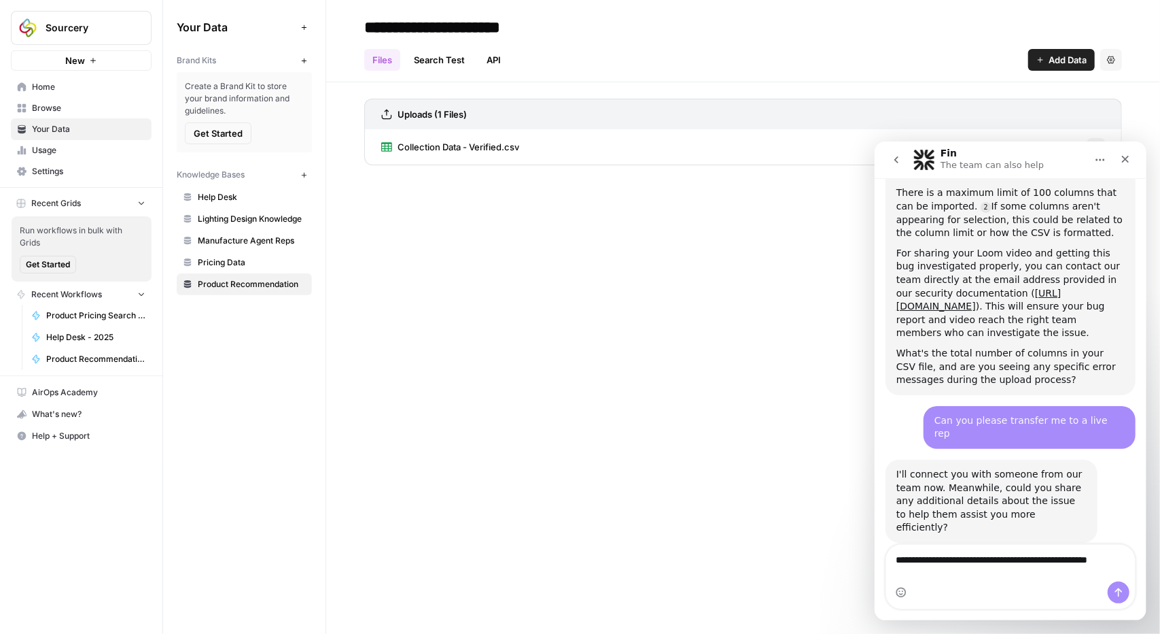
scroll to position [650, 0]
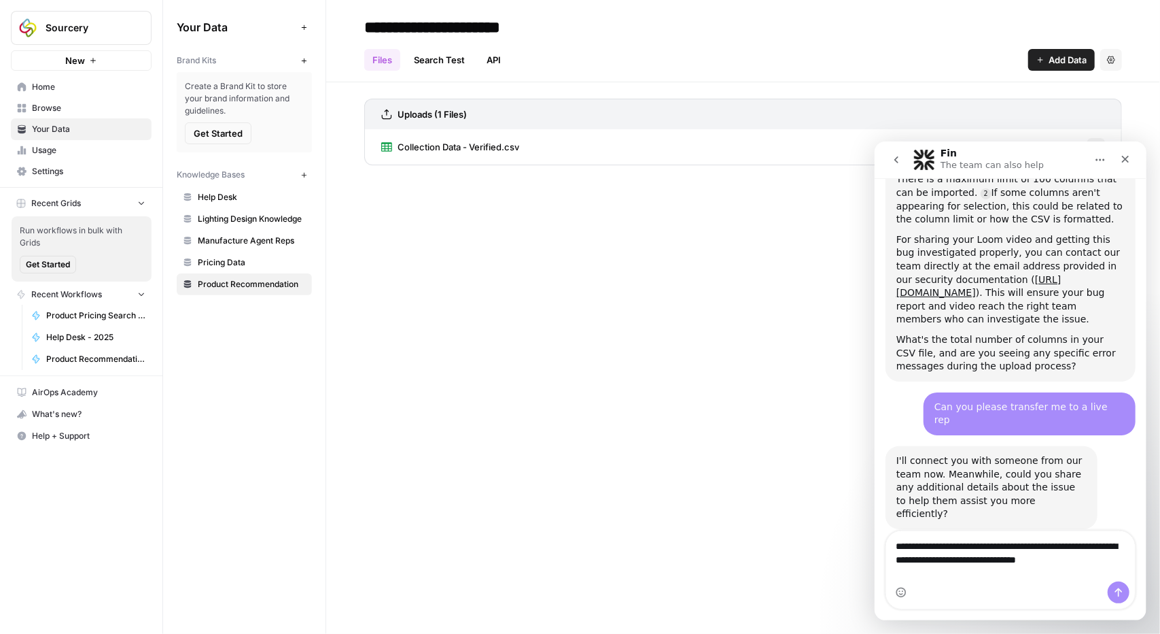
type textarea "**********"
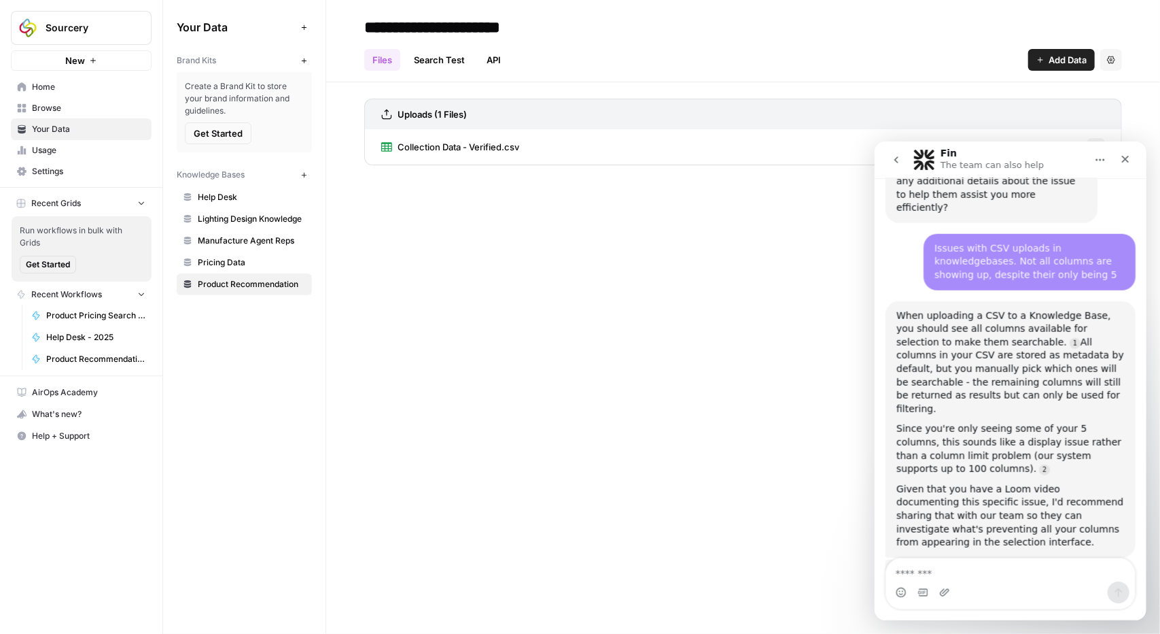
scroll to position [1037, 0]
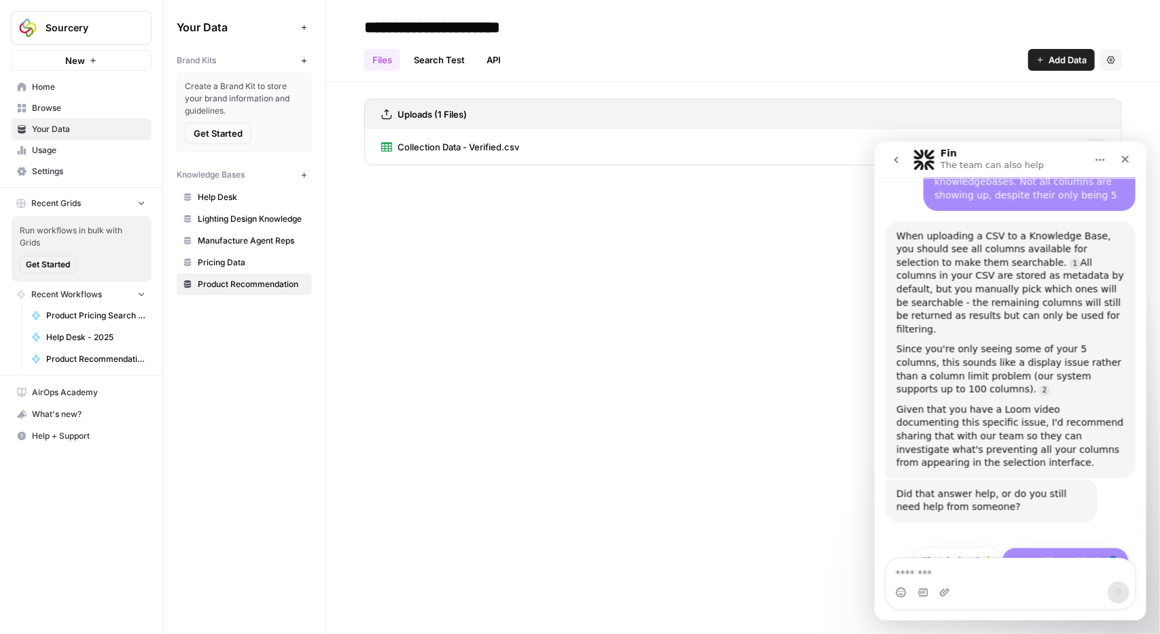
click at [1035, 547] on button "No, I still need help 👤" at bounding box center [1064, 560] width 127 height 27
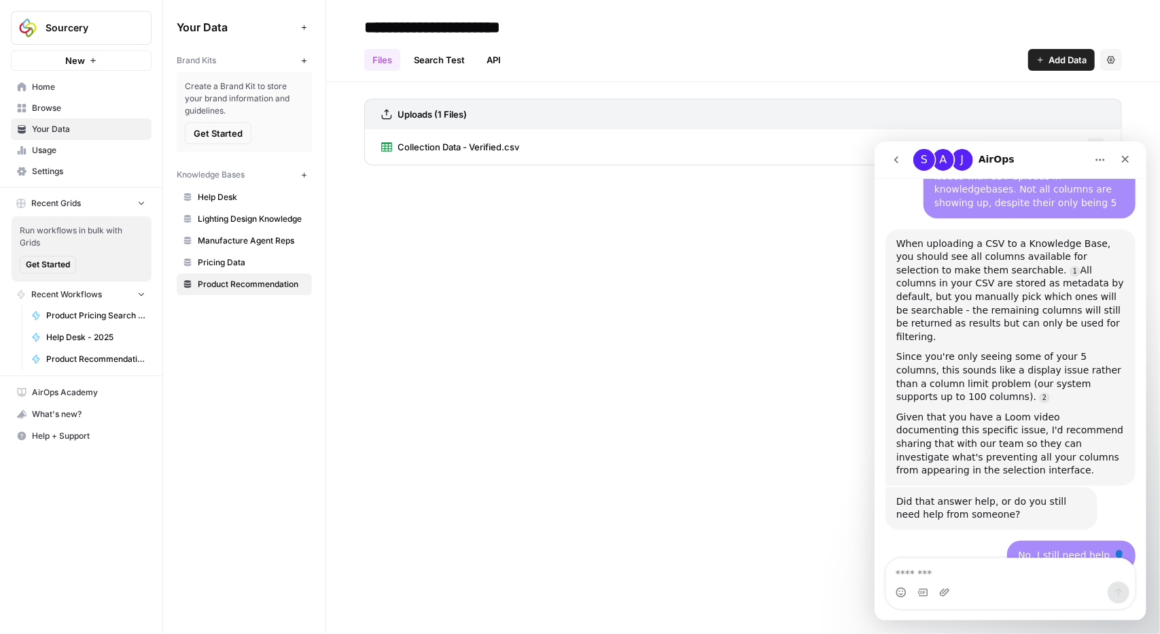
scroll to position [1067, 0]
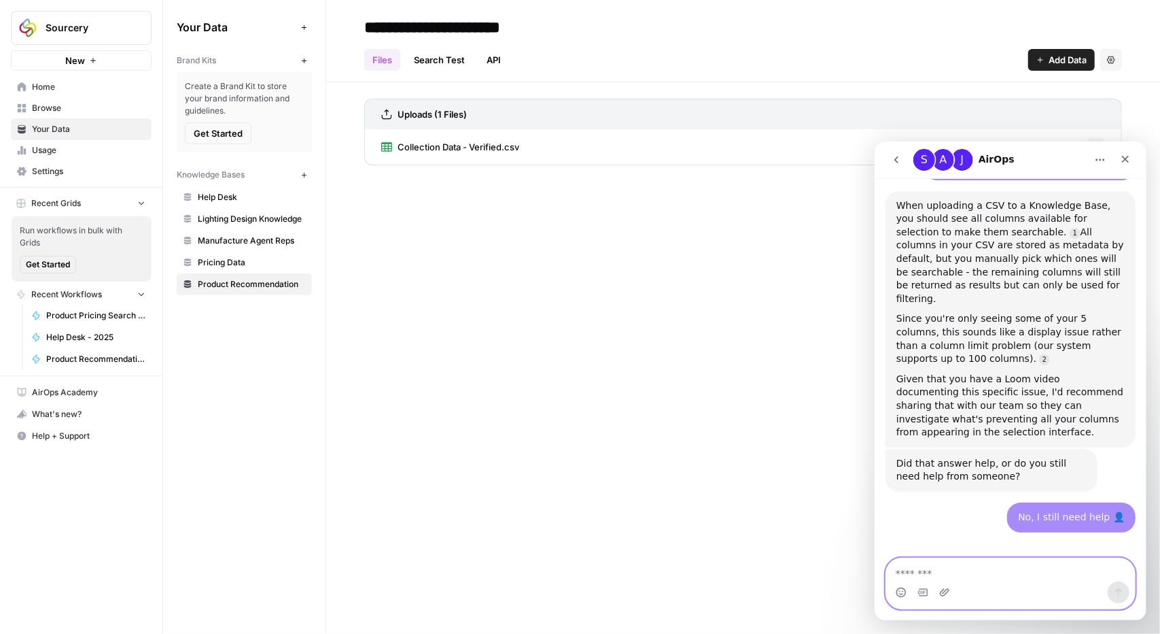
click at [965, 568] on textarea "Message…" at bounding box center [1010, 568] width 249 height 23
click at [964, 571] on textarea "Message…" at bounding box center [1010, 568] width 249 height 23
type textarea "******"
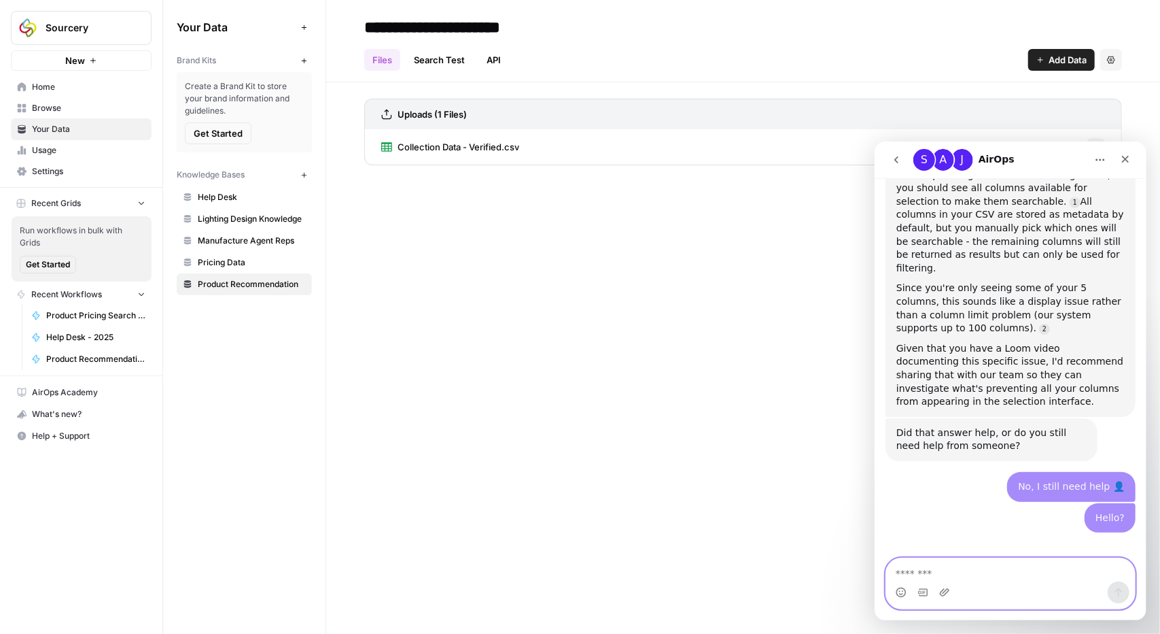
scroll to position [1198, 0]
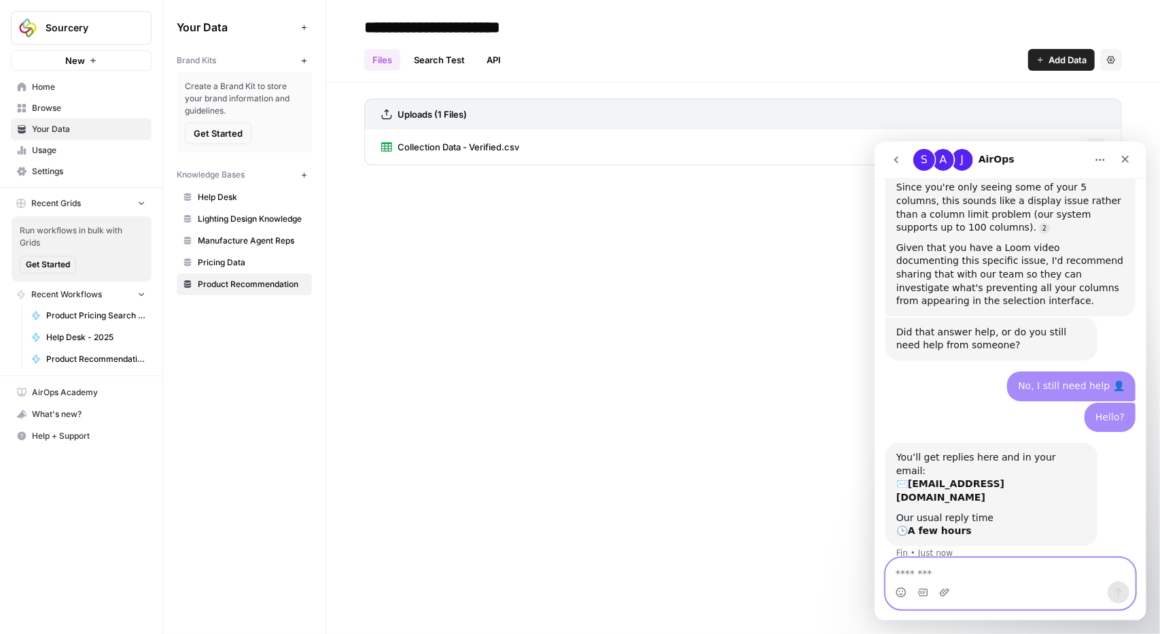
click at [938, 576] on textarea "Message…" at bounding box center [1010, 568] width 249 height 23
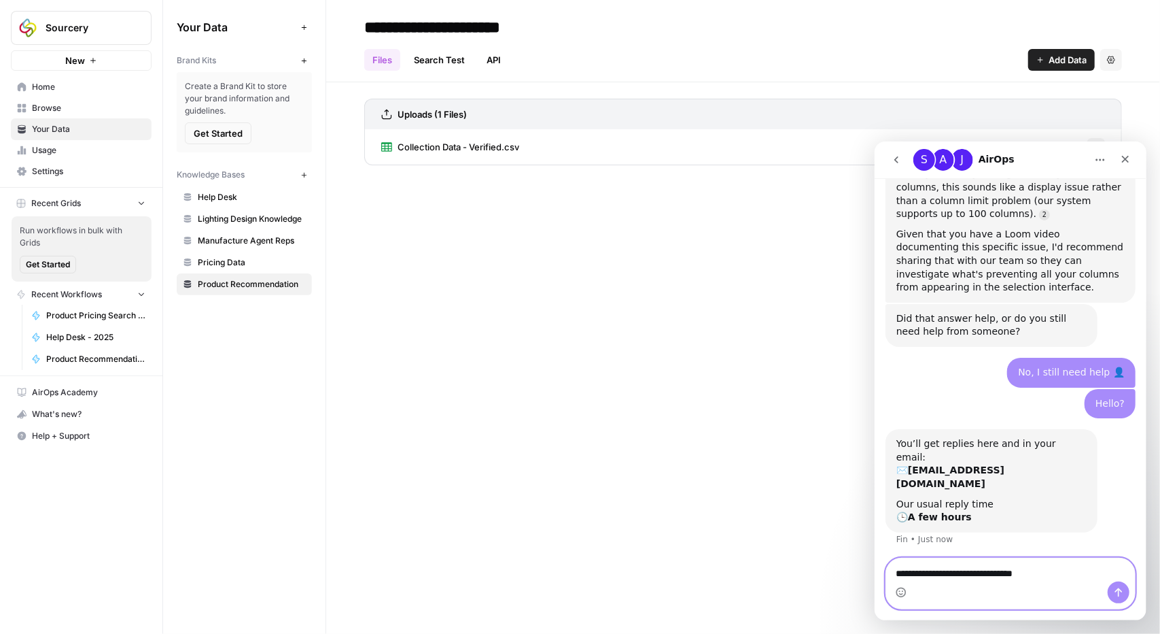
paste textarea "**********"
type textarea "**********"
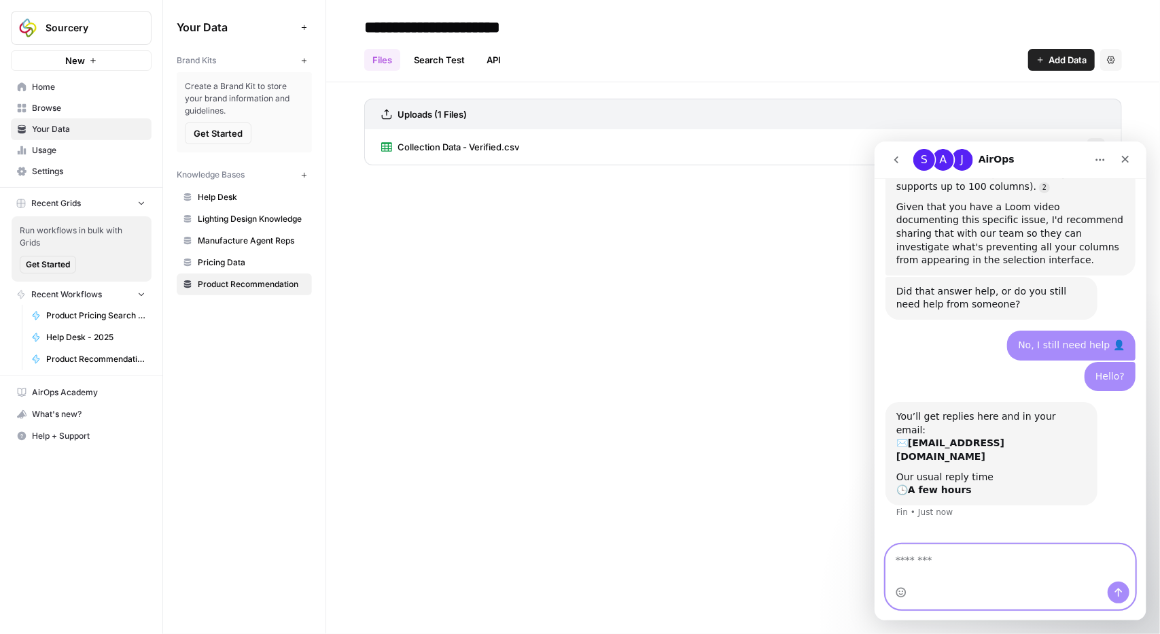
scroll to position [1279, 0]
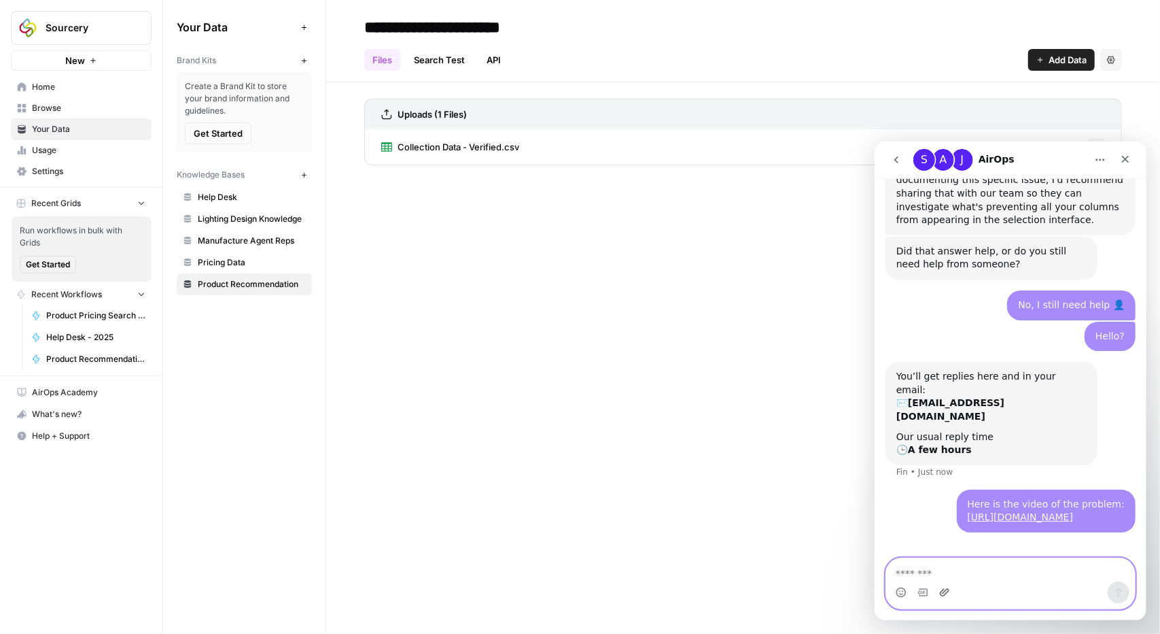
click at [941, 588] on icon "Upload attachment" at bounding box center [944, 591] width 11 height 11
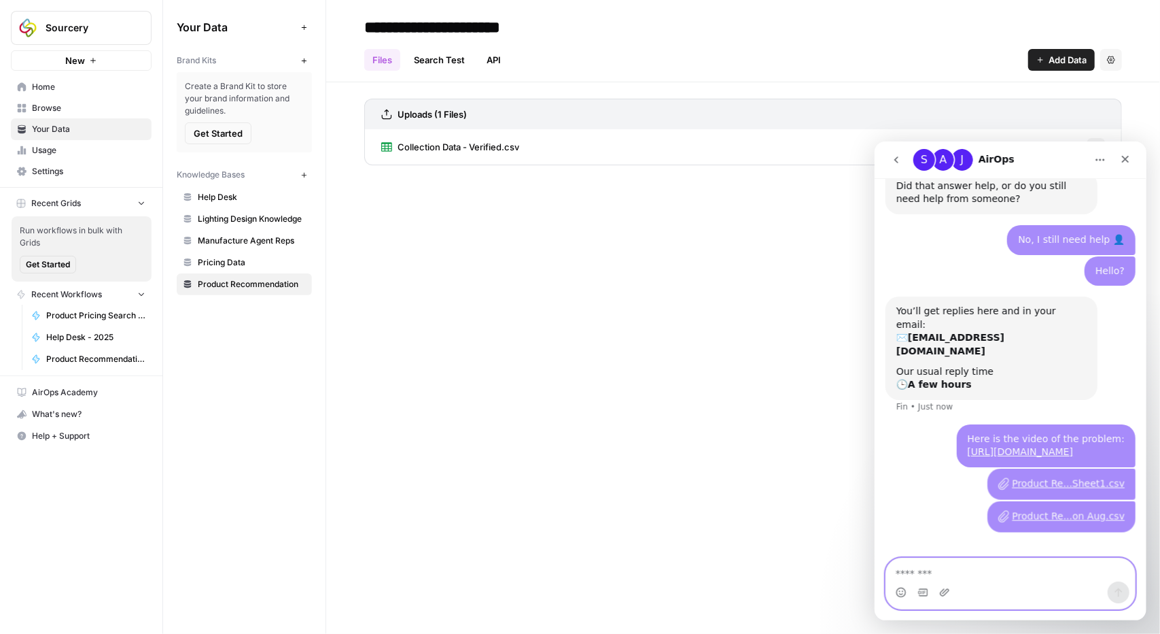
click at [923, 572] on textarea "Message…" at bounding box center [1010, 568] width 249 height 23
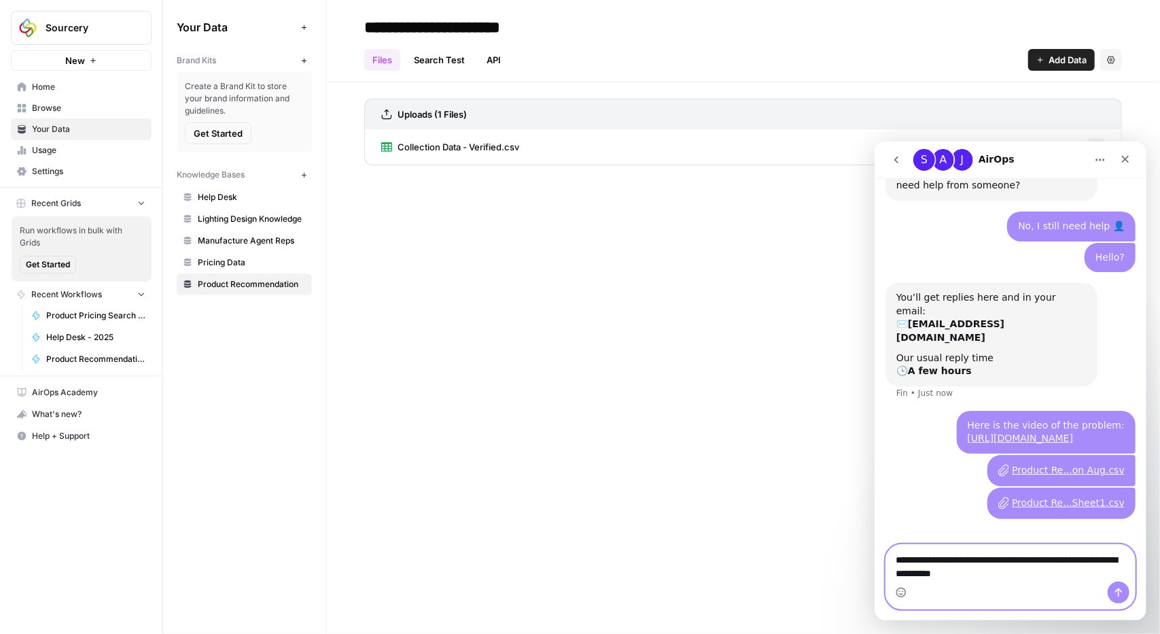
type textarea "**********"
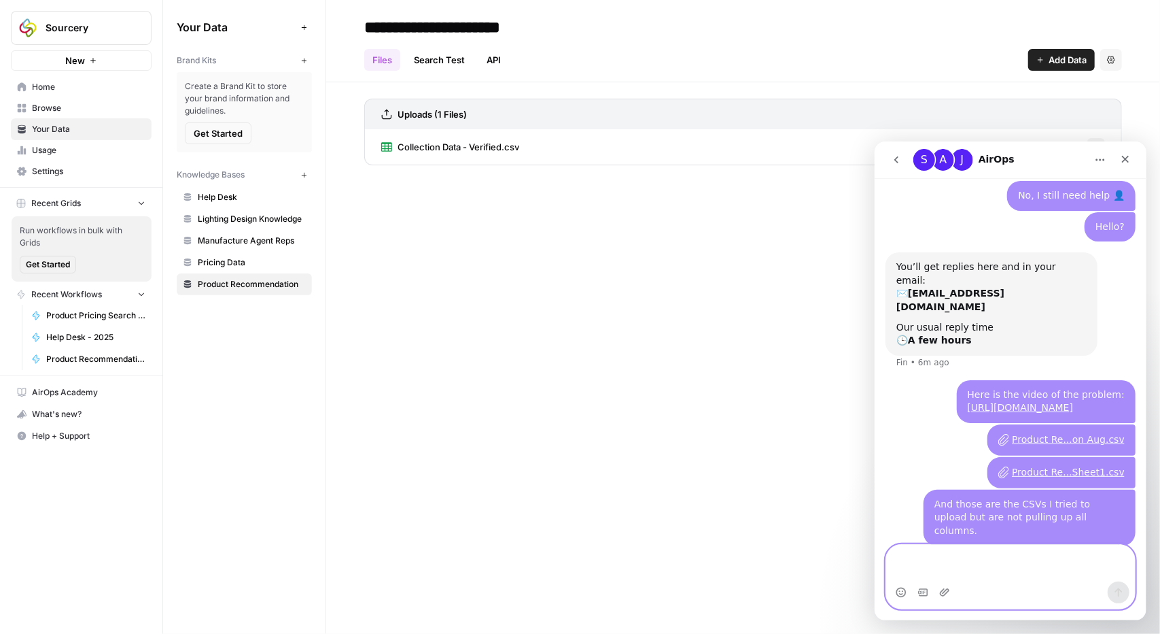
scroll to position [1402, 0]
